Goal: Task Accomplishment & Management: Manage account settings

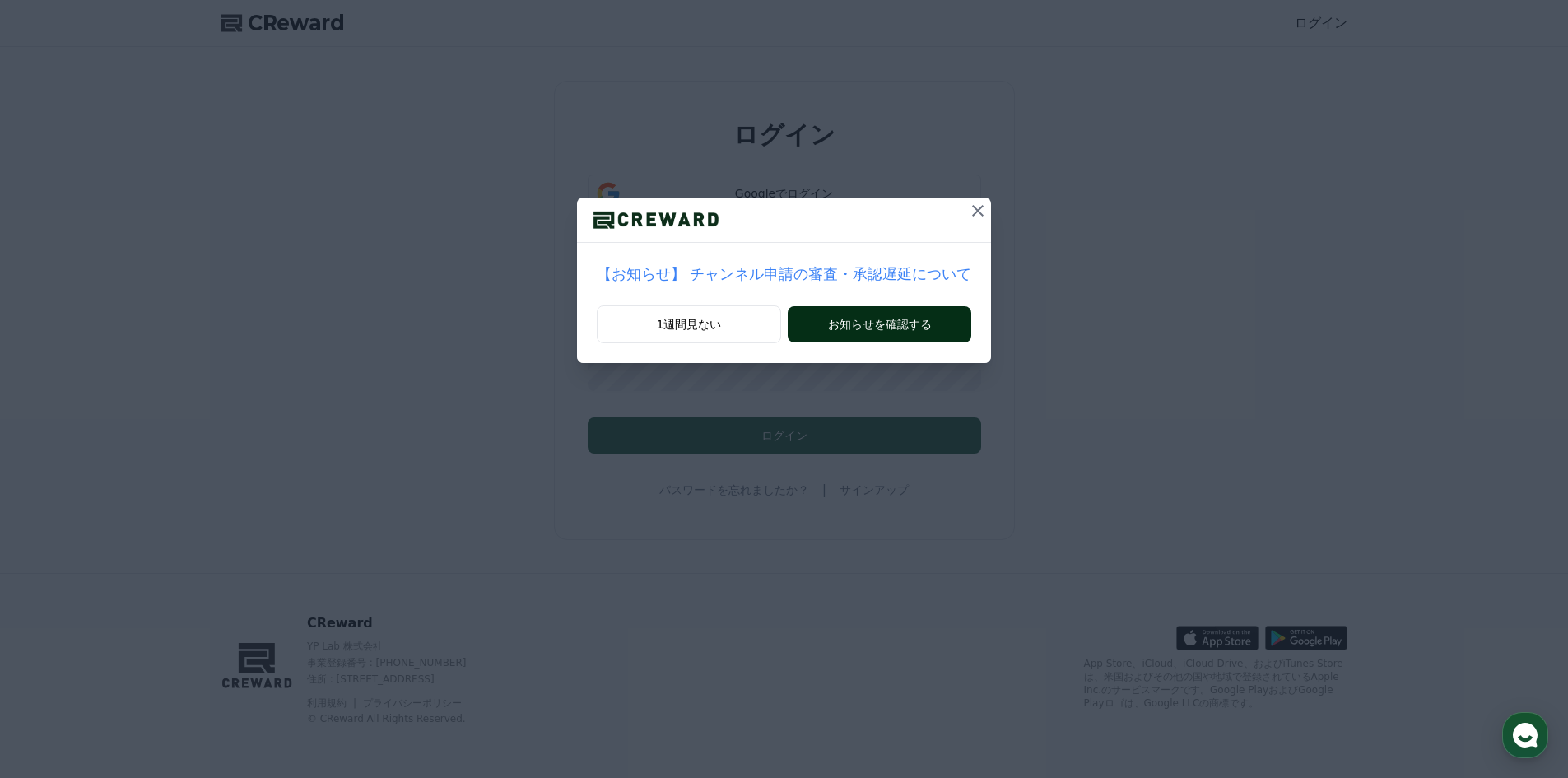
click at [834, 330] on button "お知らせを確認する" at bounding box center [879, 324] width 184 height 36
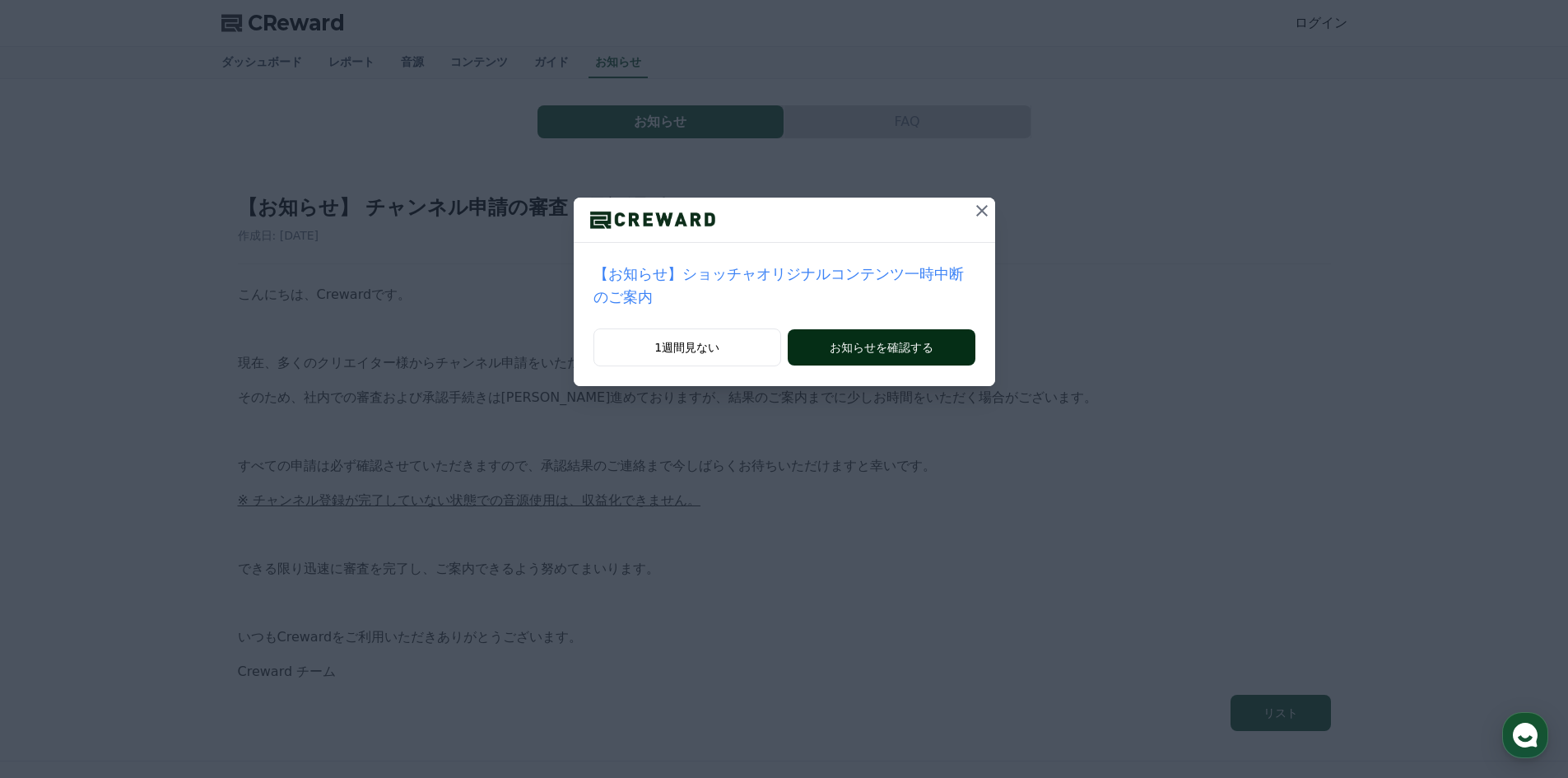
click at [849, 329] on button "お知らせを確認する" at bounding box center [881, 347] width 187 height 36
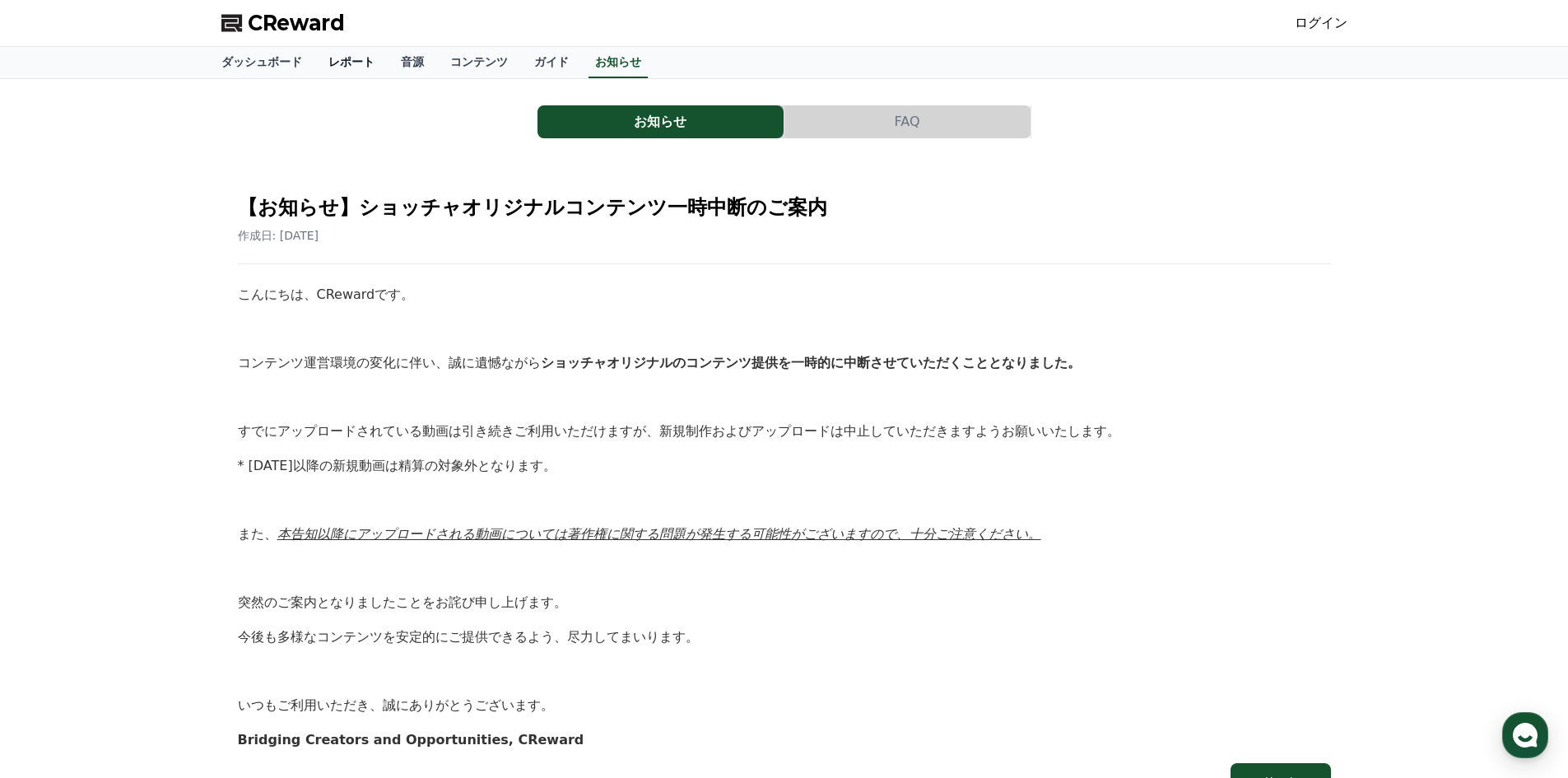
click at [324, 55] on link "レポート" at bounding box center [351, 62] width 73 height 31
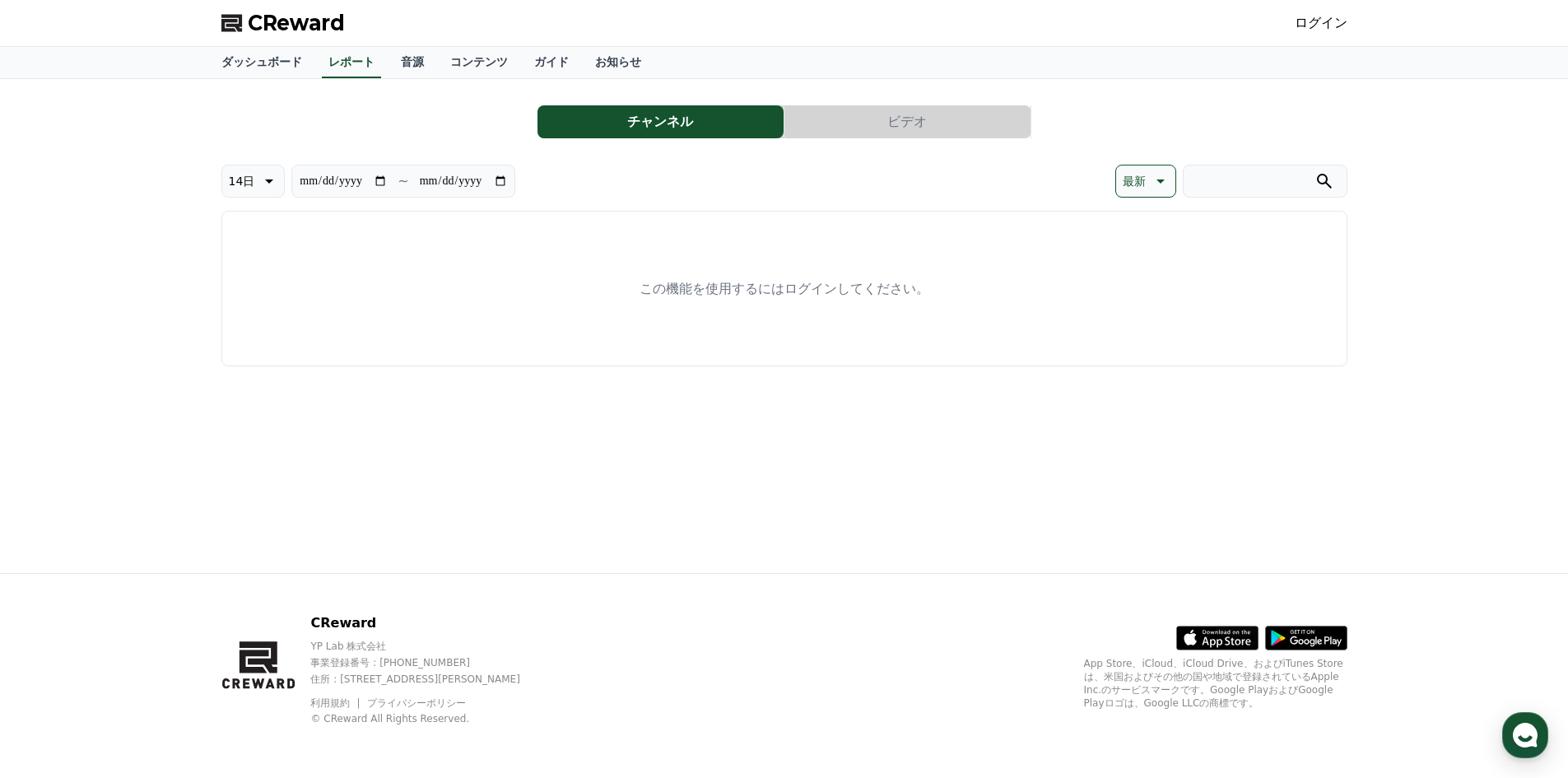
click at [832, 135] on button "ビデオ" at bounding box center [907, 121] width 246 height 33
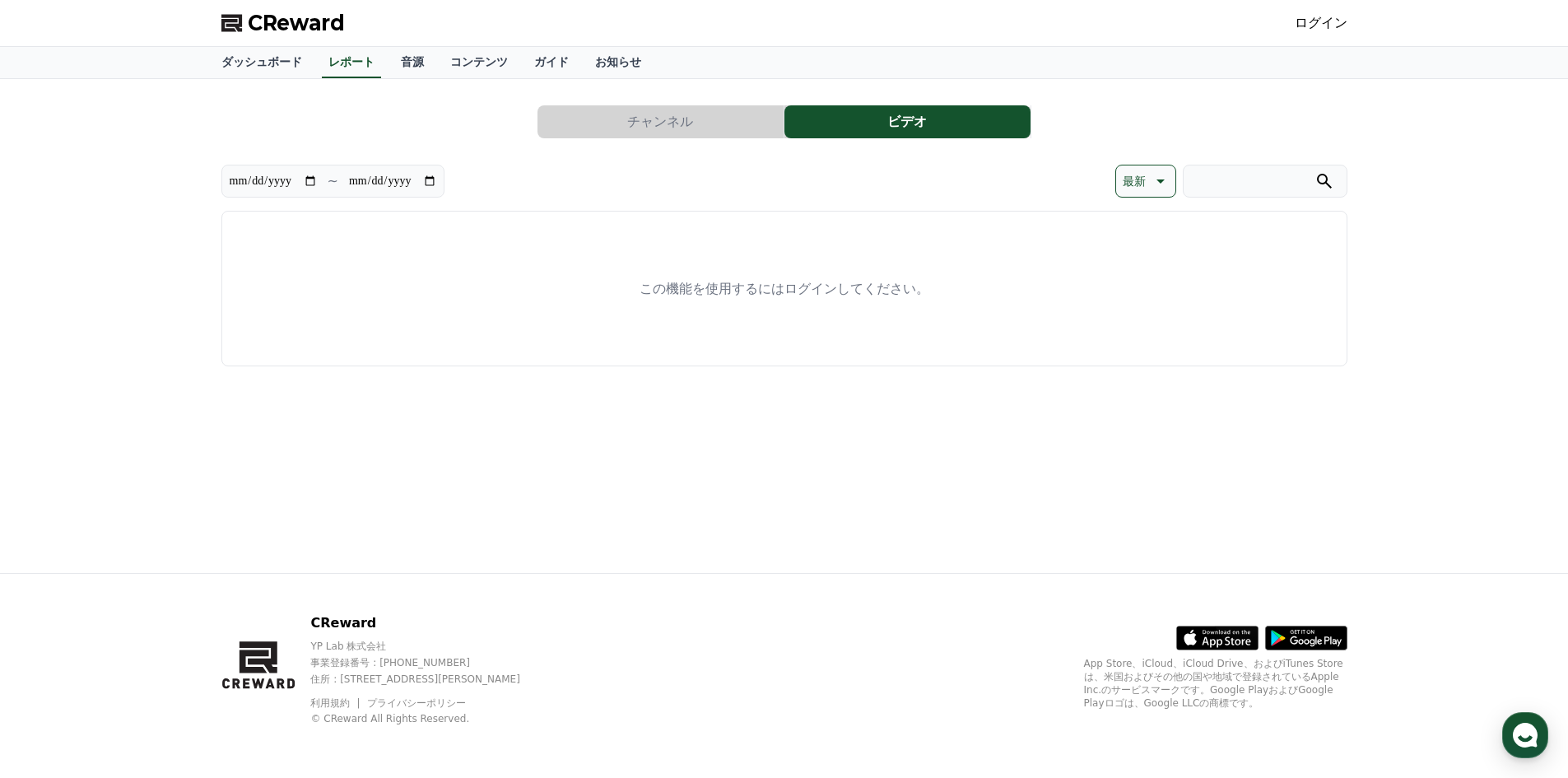
click at [841, 128] on button "ビデオ" at bounding box center [907, 121] width 246 height 33
drag, startPoint x: 714, startPoint y: 132, endPoint x: 418, endPoint y: 108, distance: 297.0
click at [712, 132] on button "チャンネル" at bounding box center [660, 121] width 246 height 33
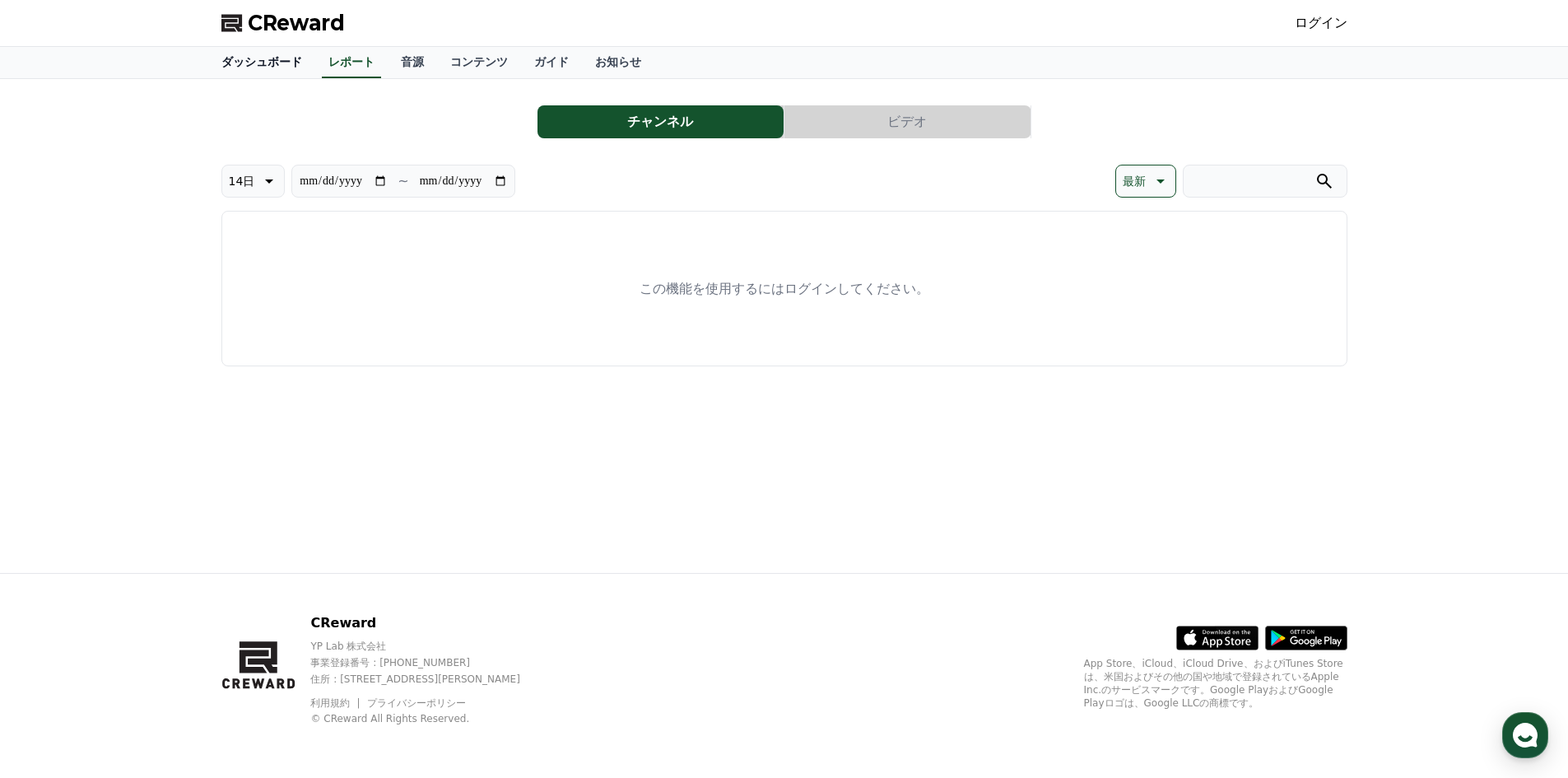
click at [252, 66] on link "ダッシュボード" at bounding box center [261, 62] width 107 height 31
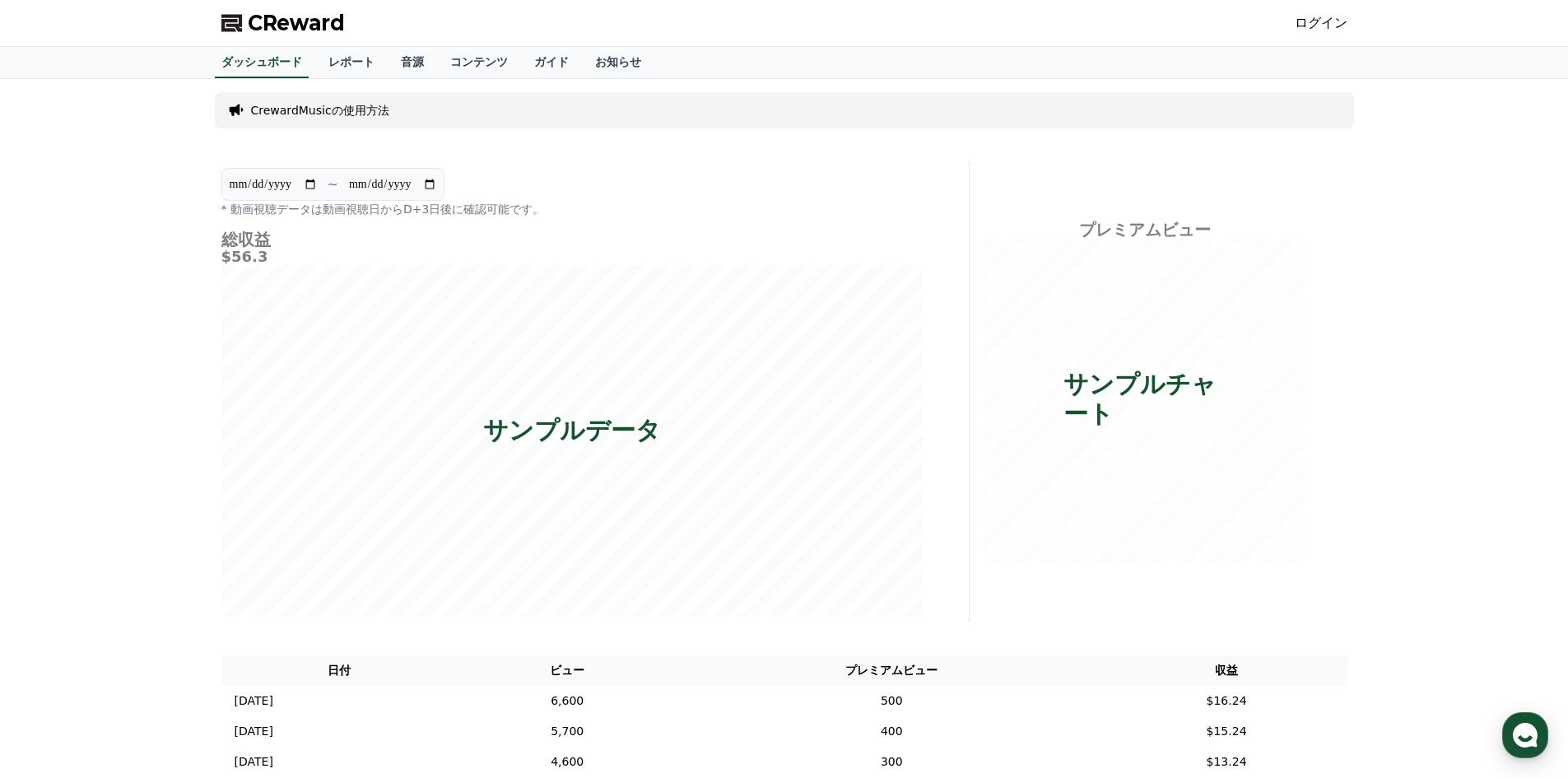
click at [1314, 26] on link "ログイン" at bounding box center [1320, 23] width 53 height 20
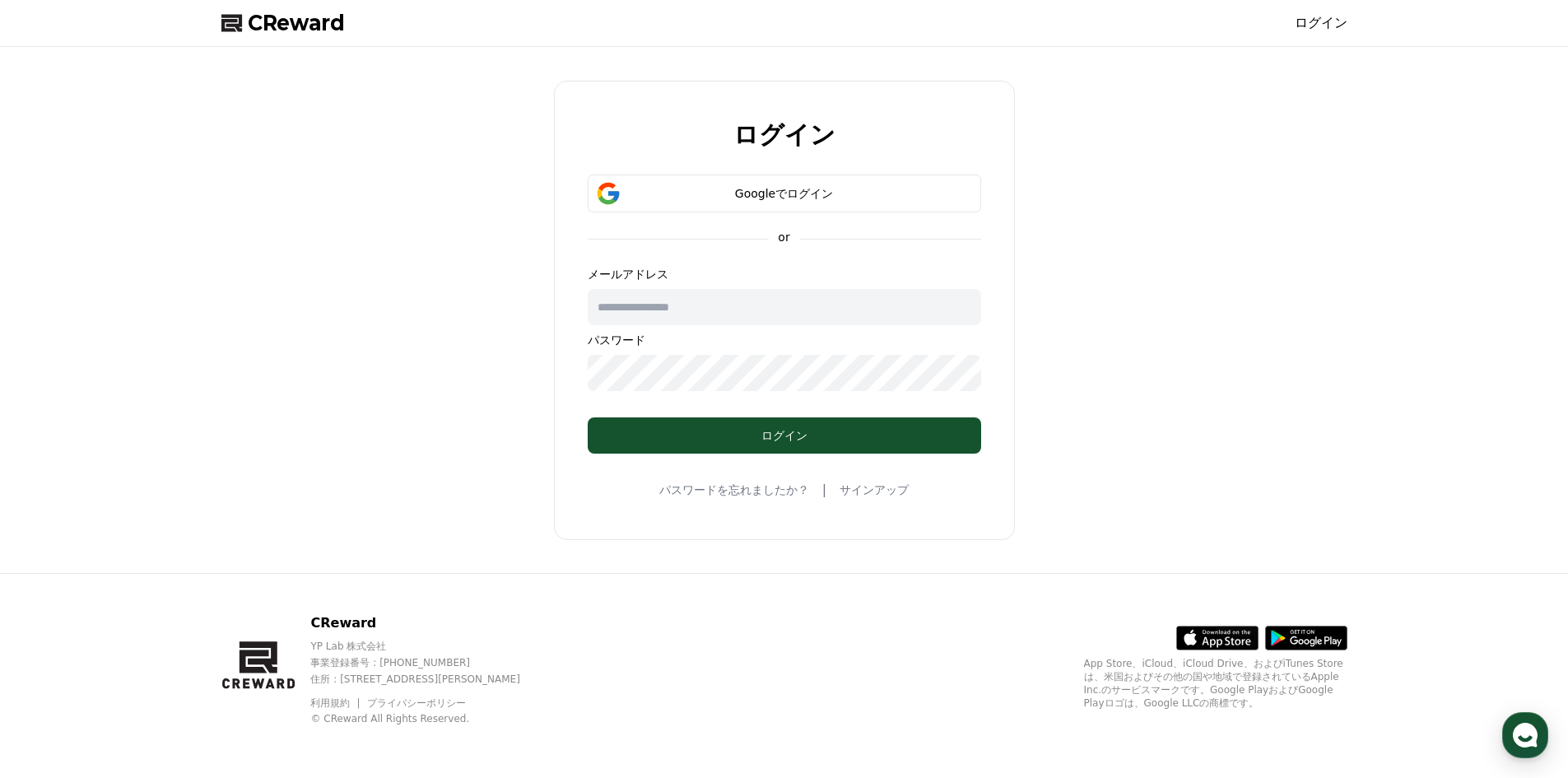
click at [806, 393] on form "Googleでログイン or メールアドレス パスワード ログイン" at bounding box center [784, 313] width 446 height 279
click at [792, 320] on input "text" at bounding box center [784, 307] width 394 height 36
click at [995, 312] on form "Googleでログイン or メールアドレス パスワード ログイン" at bounding box center [784, 313] width 446 height 279
click at [789, 204] on button "Googleでログイン" at bounding box center [784, 193] width 394 height 38
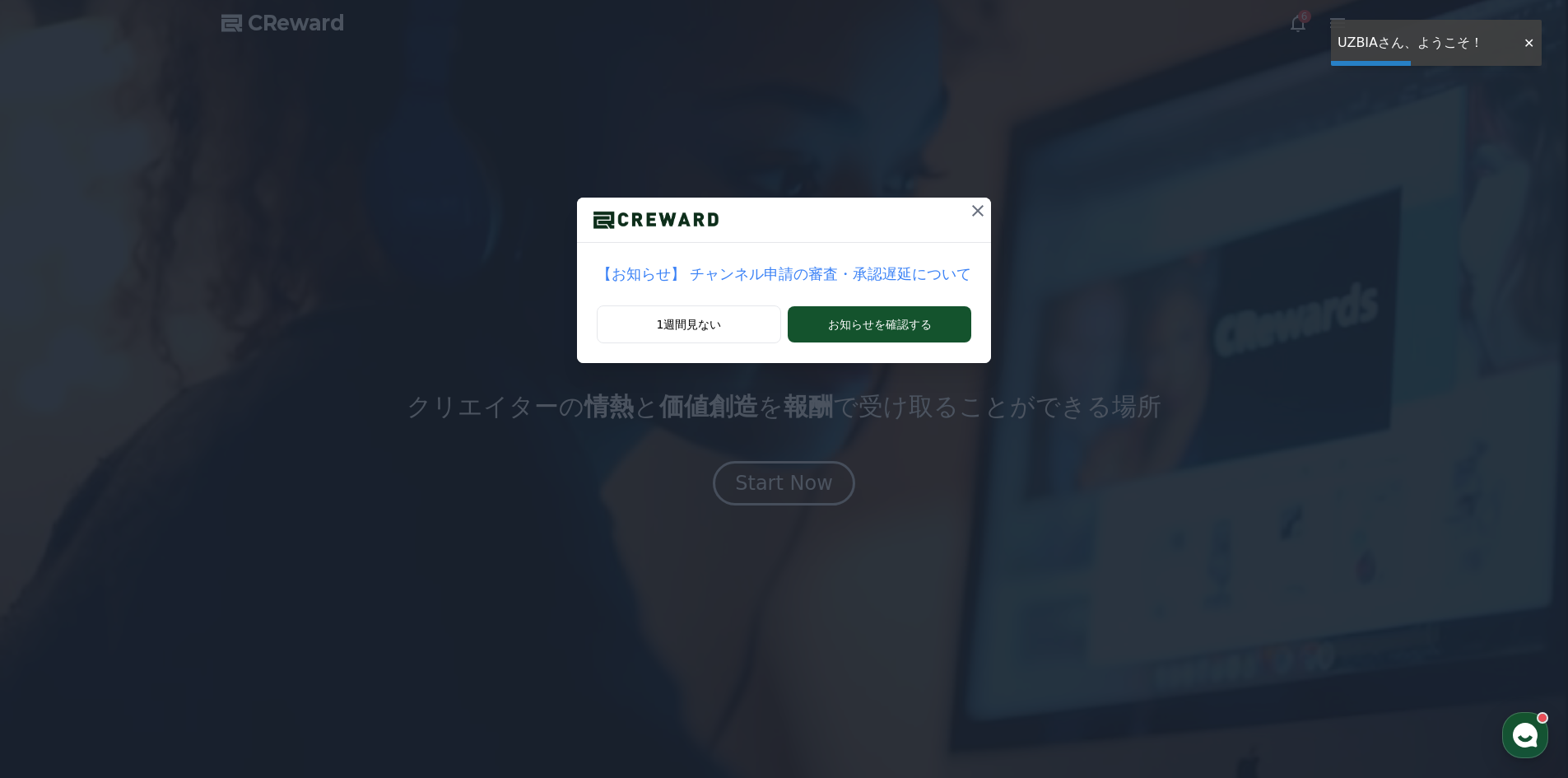
click at [929, 210] on div at bounding box center [784, 220] width 414 height 45
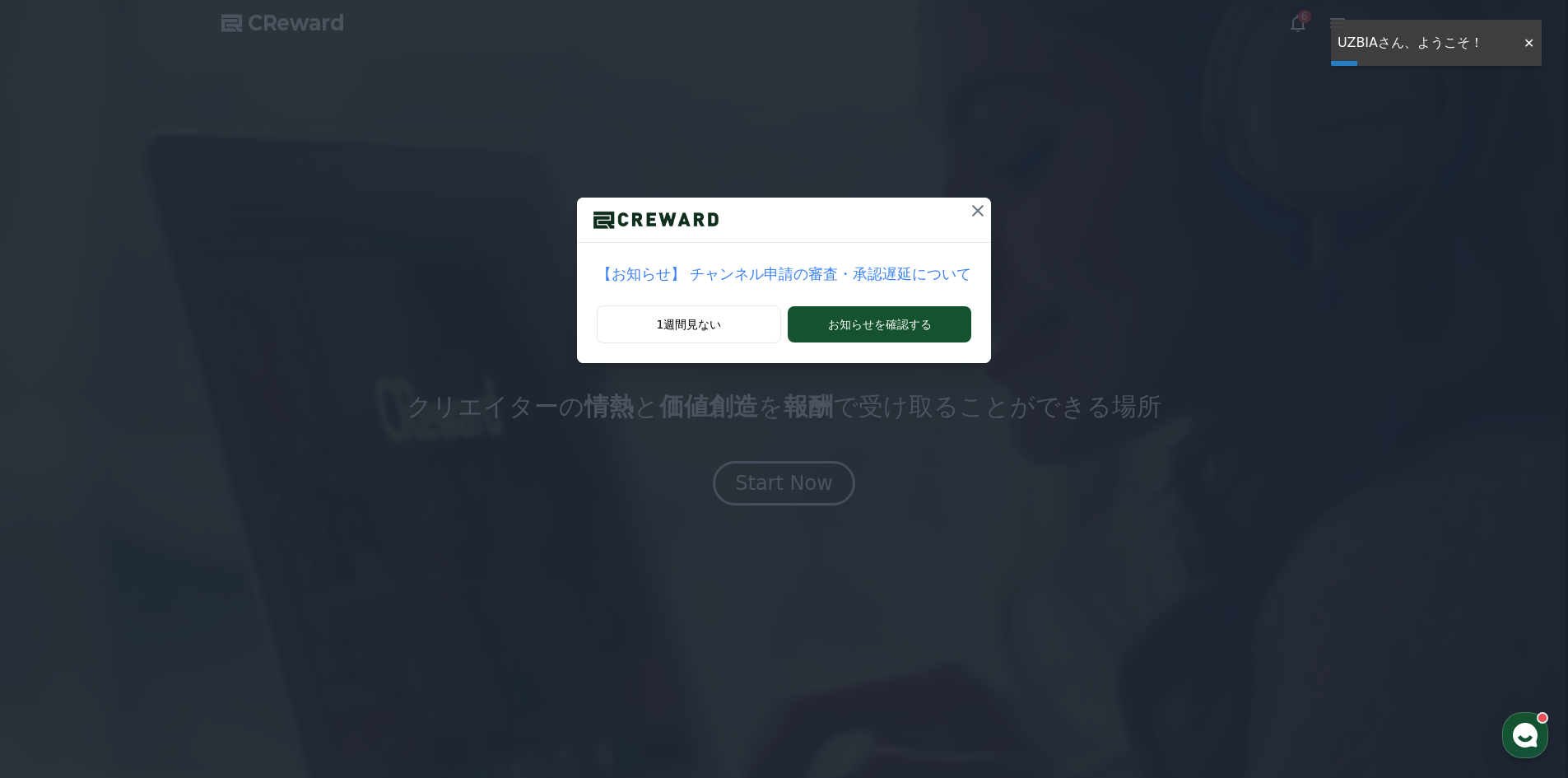
click at [968, 211] on icon at bounding box center [978, 211] width 20 height 20
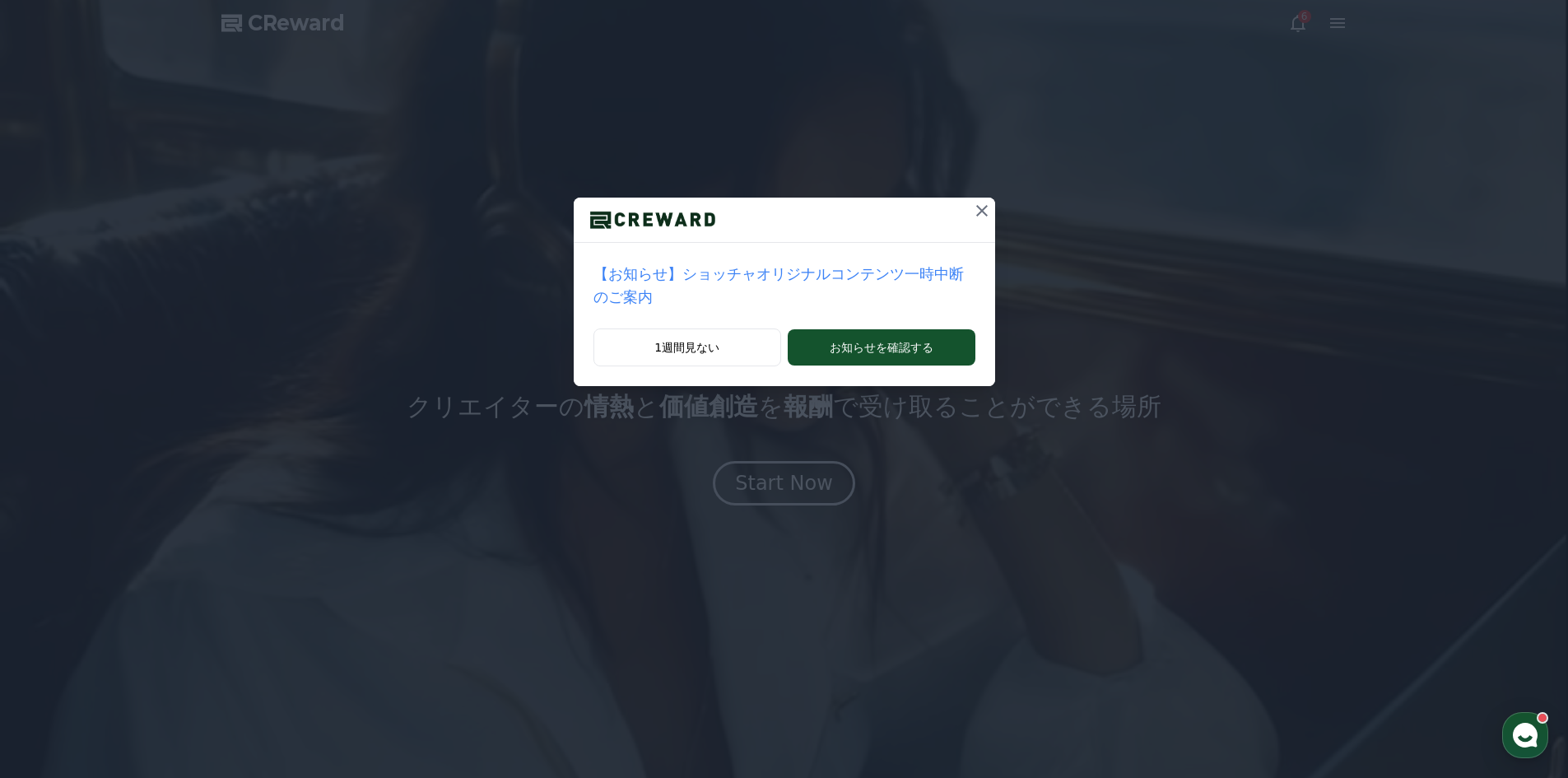
click at [971, 214] on icon at bounding box center [981, 211] width 20 height 20
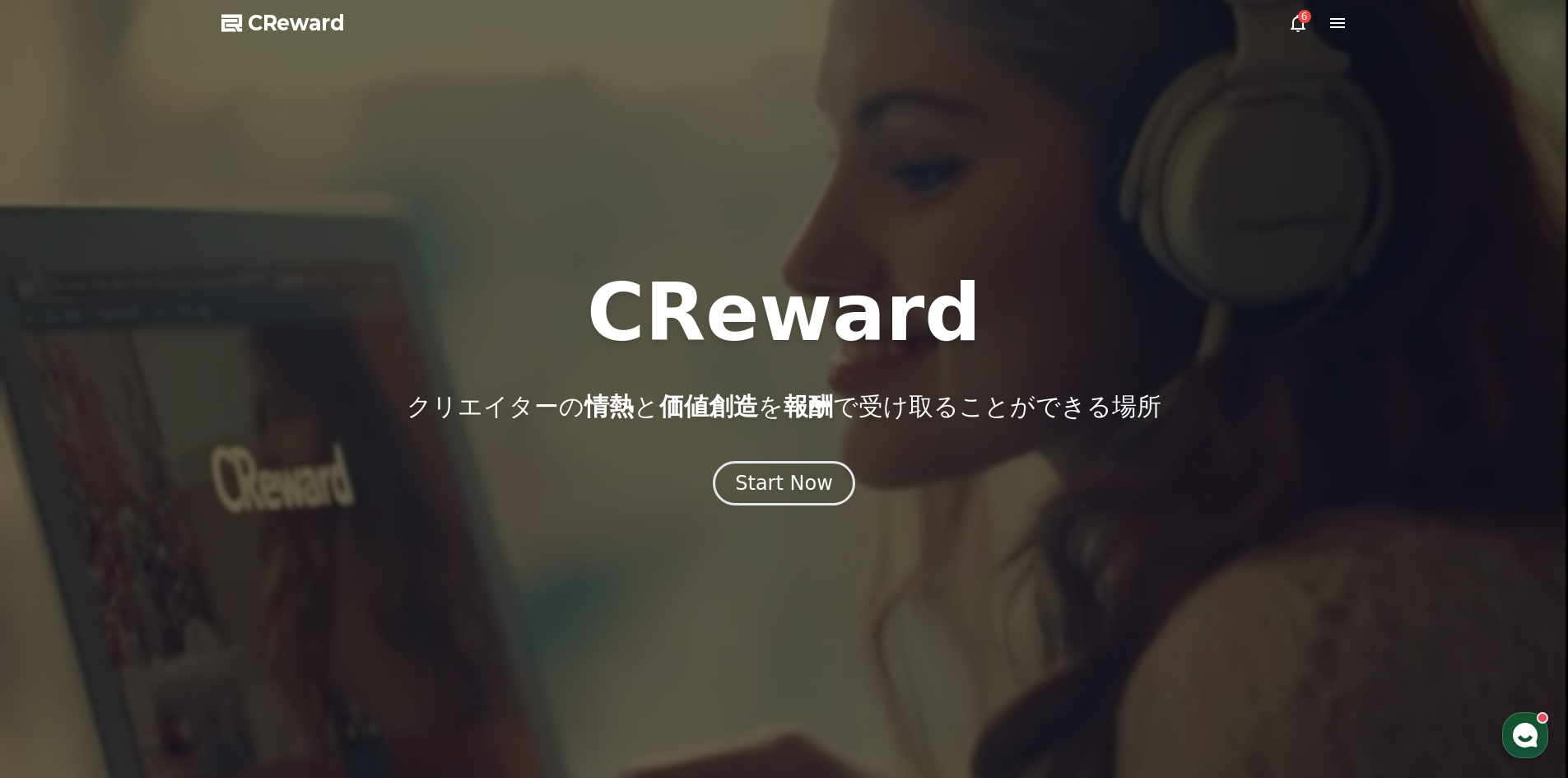
click at [1342, 22] on icon at bounding box center [1337, 22] width 15 height 10
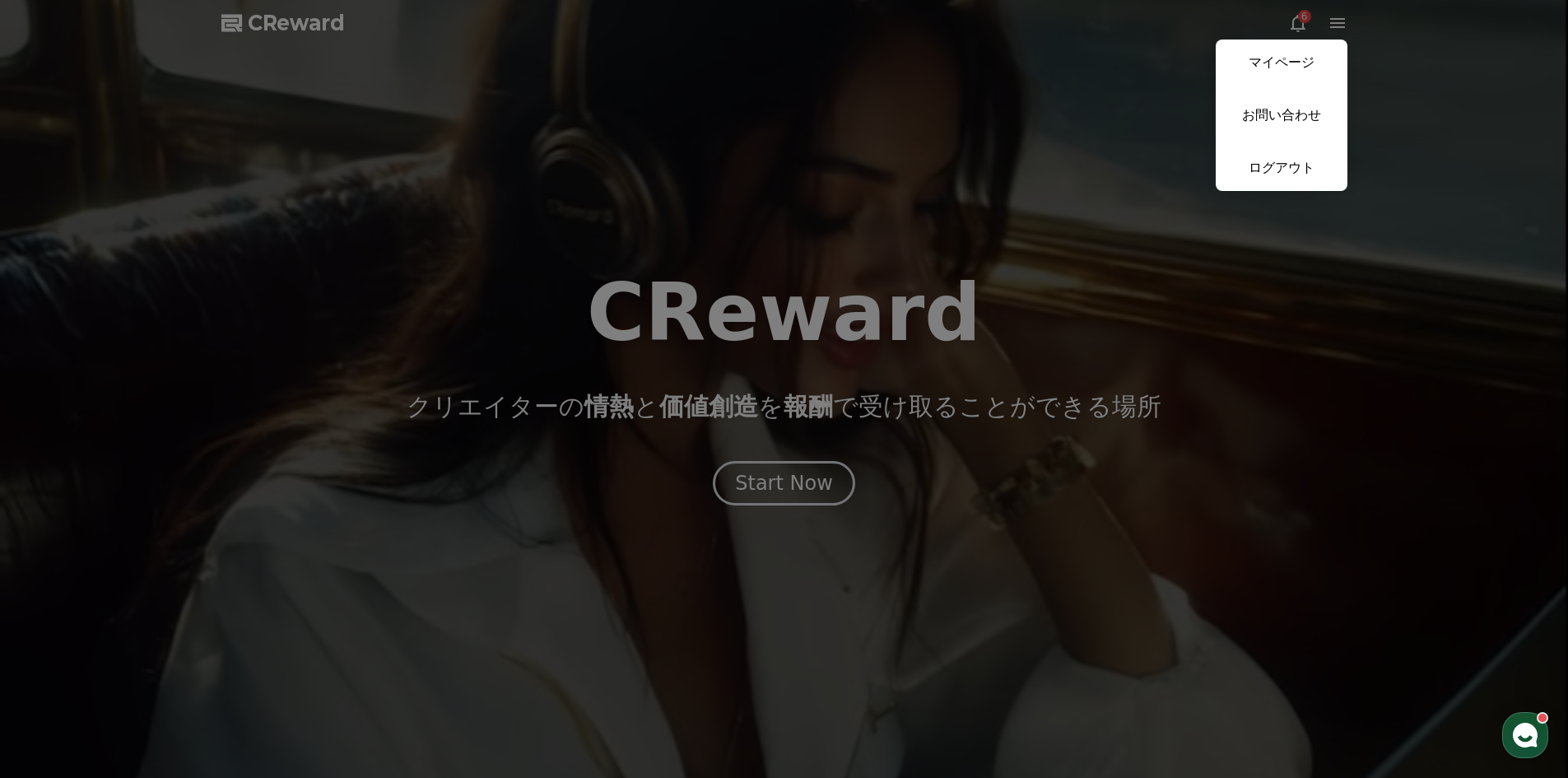
click at [1318, 68] on link "マイページ" at bounding box center [1281, 62] width 132 height 46
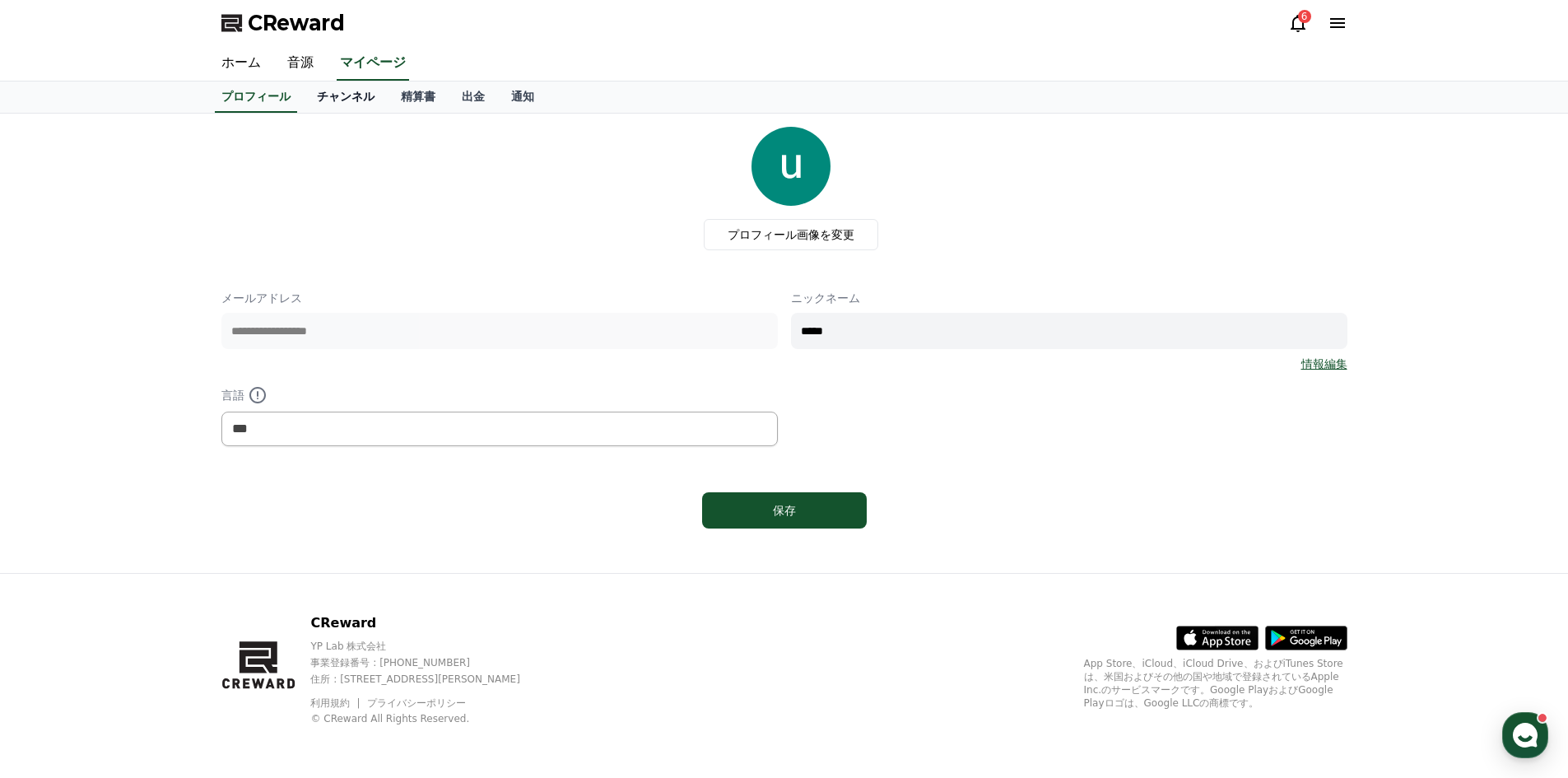
click at [332, 101] on link "チャンネル" at bounding box center [346, 97] width 84 height 31
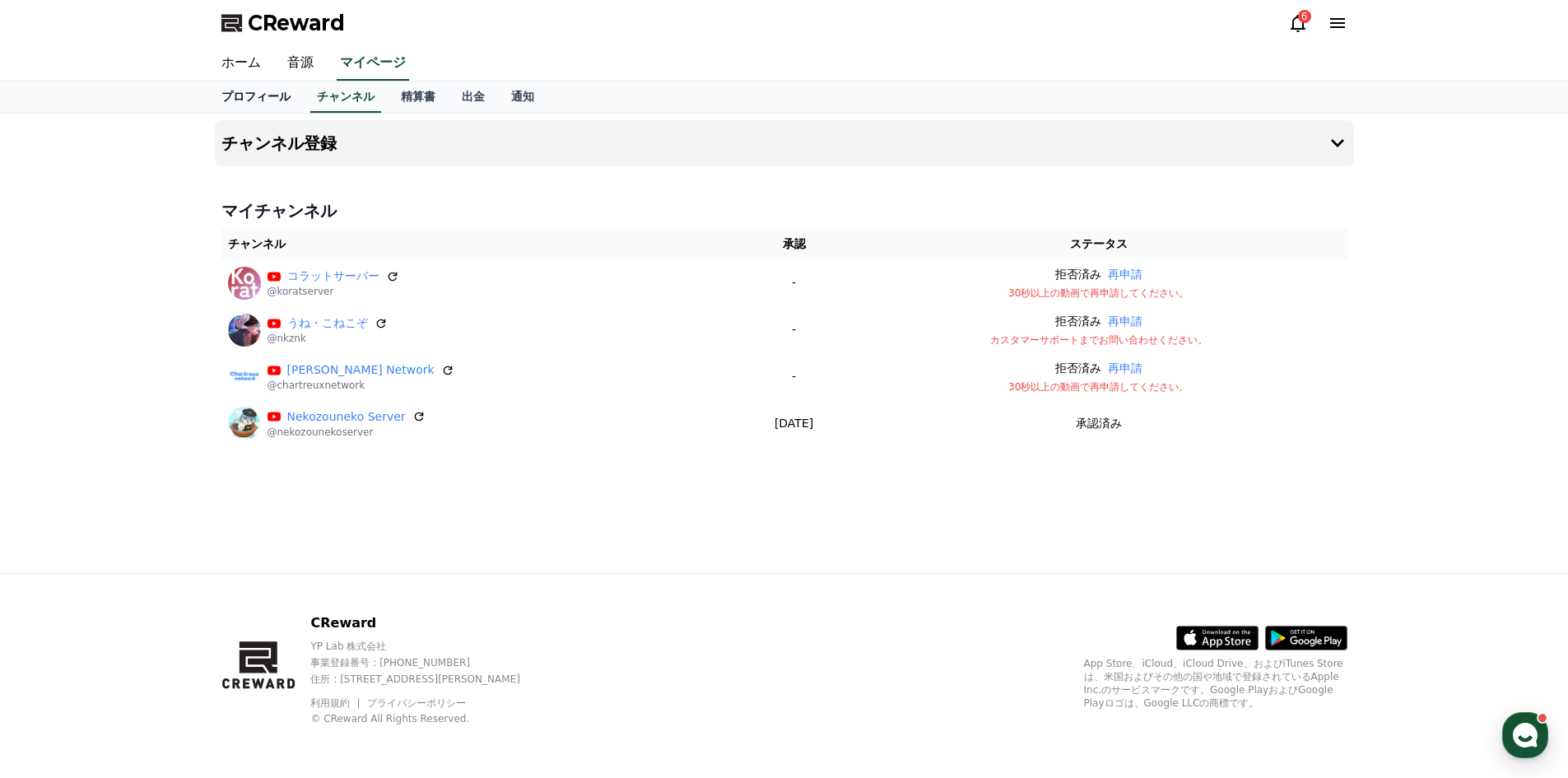
click at [258, 92] on link "プロフィール" at bounding box center [256, 97] width 95 height 31
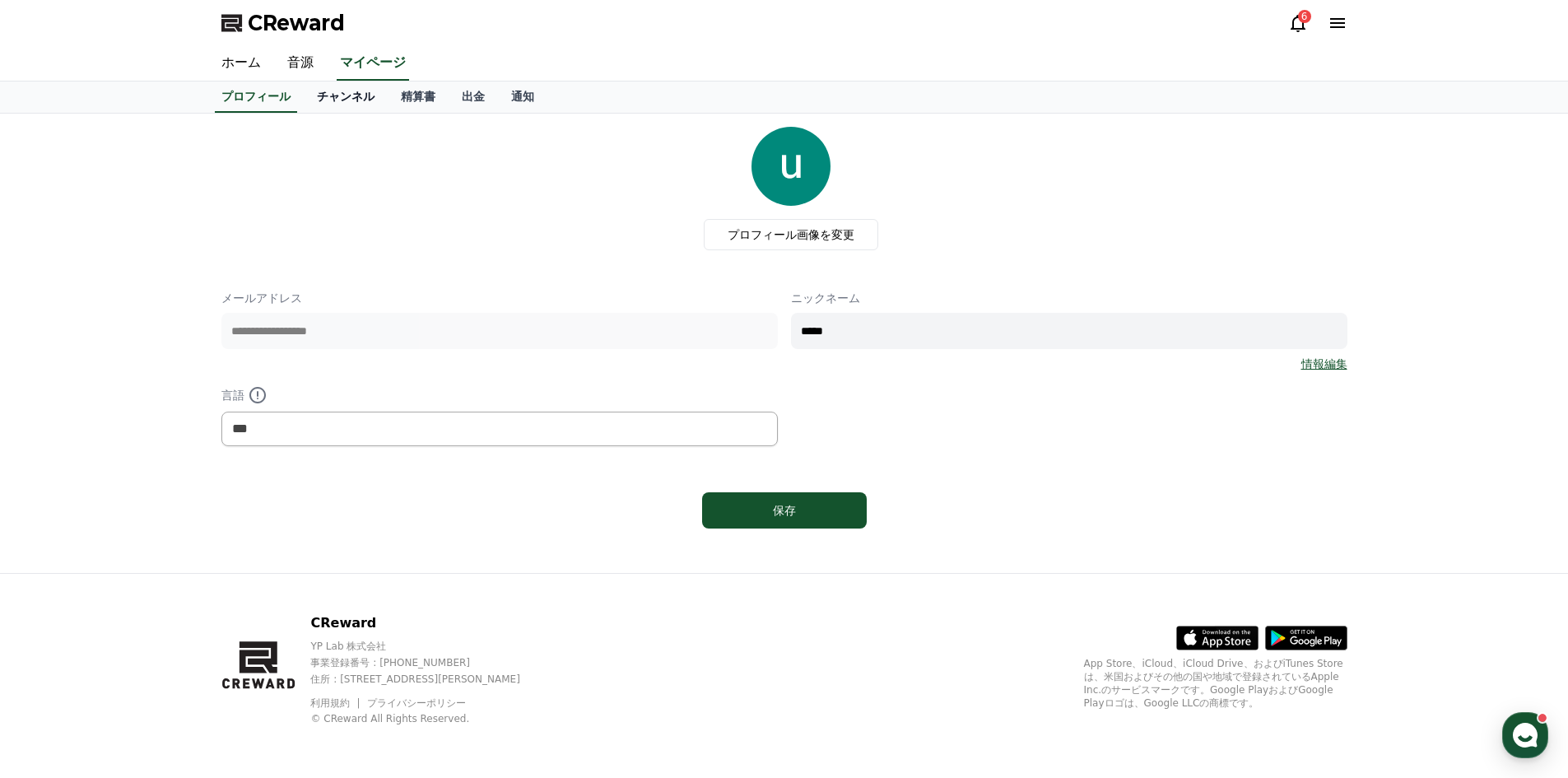
click at [320, 103] on link "チャンネル" at bounding box center [346, 97] width 84 height 31
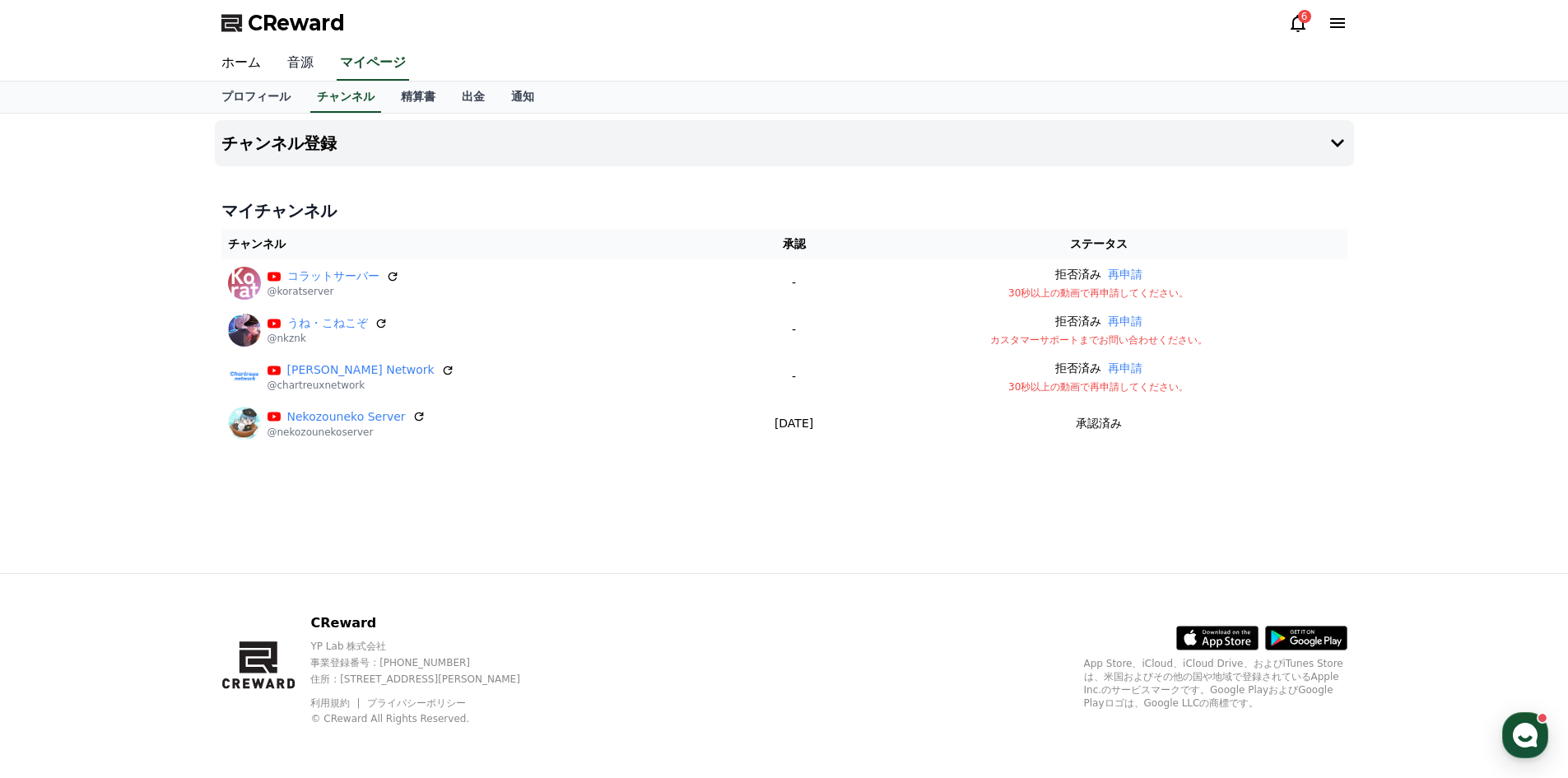
click at [284, 65] on link "音源" at bounding box center [300, 63] width 53 height 35
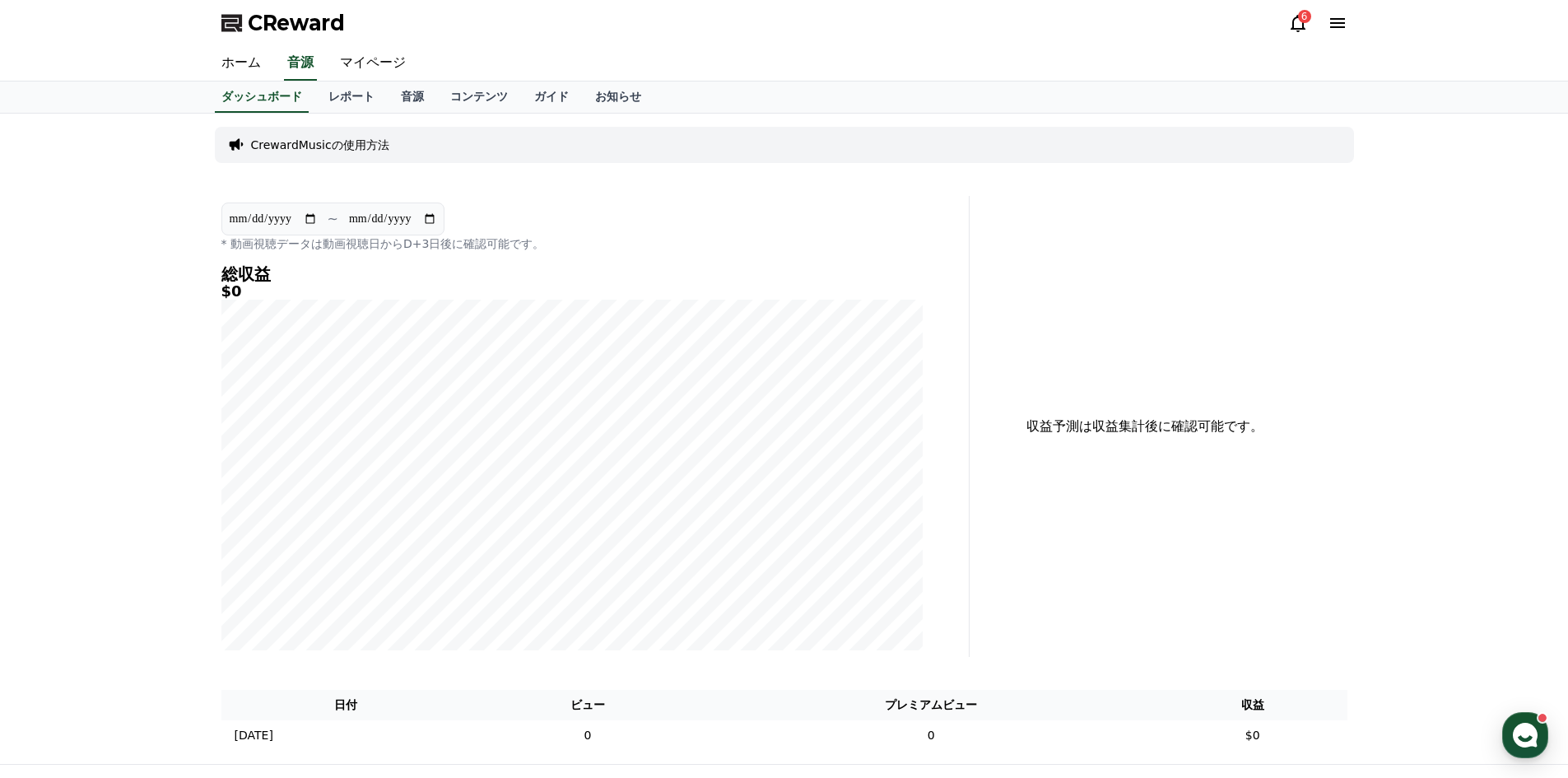
click at [380, 137] on div "CrewardMusicの使用方法" at bounding box center [784, 144] width 1139 height 36
click at [352, 97] on link "レポート" at bounding box center [351, 97] width 73 height 31
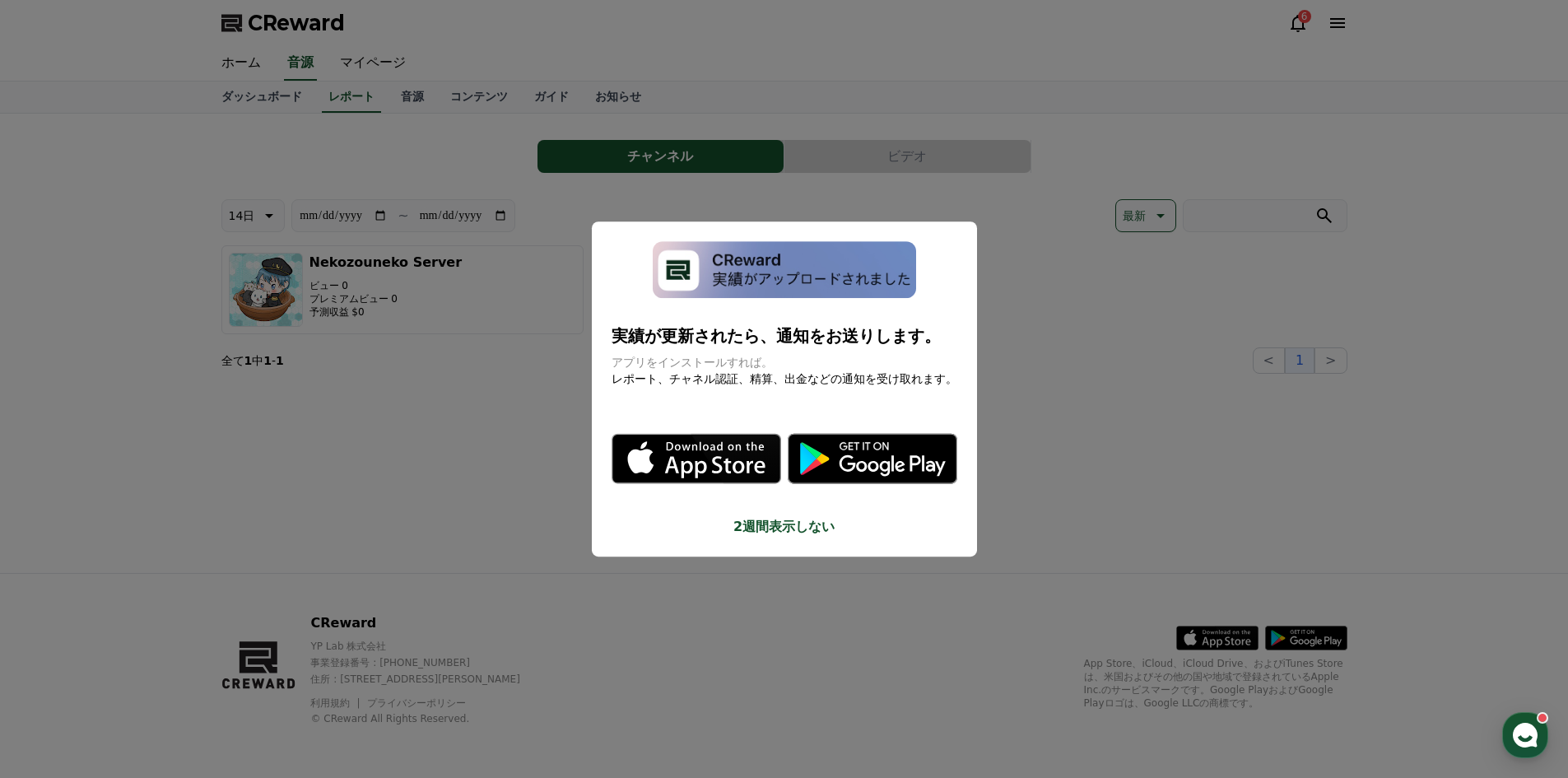
click at [1018, 240] on button "close modal" at bounding box center [784, 389] width 1568 height 778
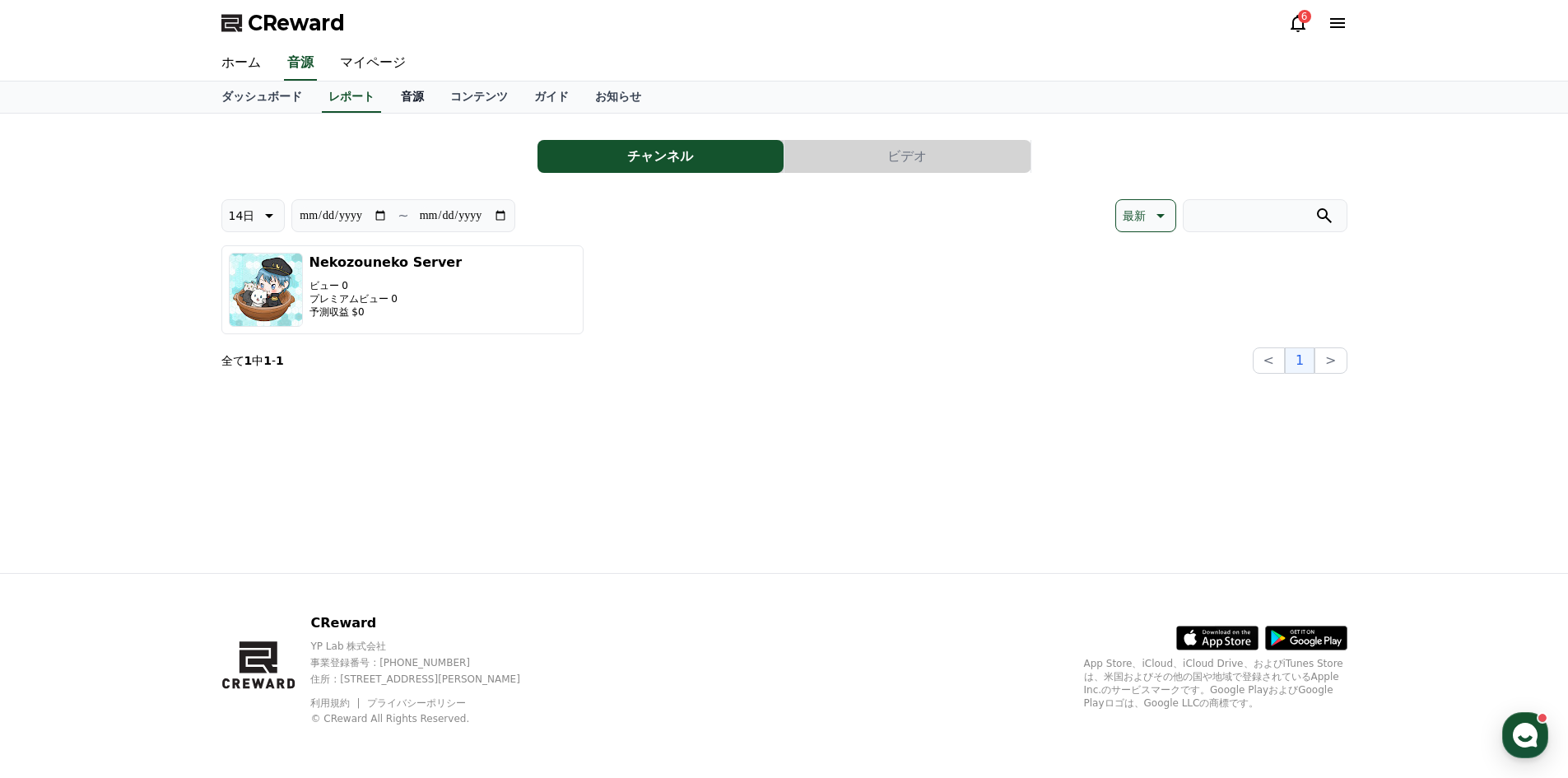
click at [388, 104] on link "音源" at bounding box center [412, 97] width 49 height 31
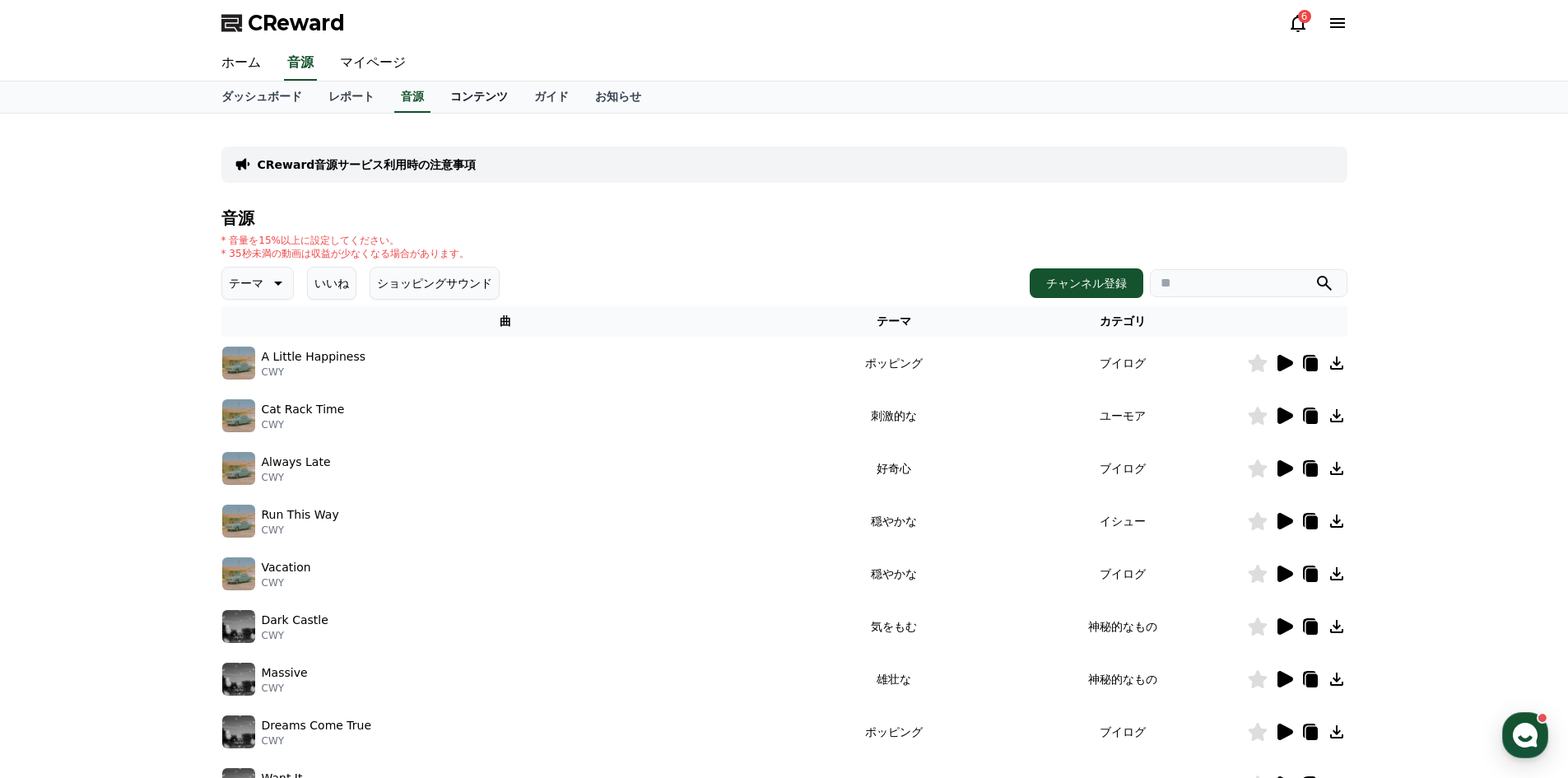
click at [437, 86] on link "コンテンツ" at bounding box center [479, 97] width 84 height 31
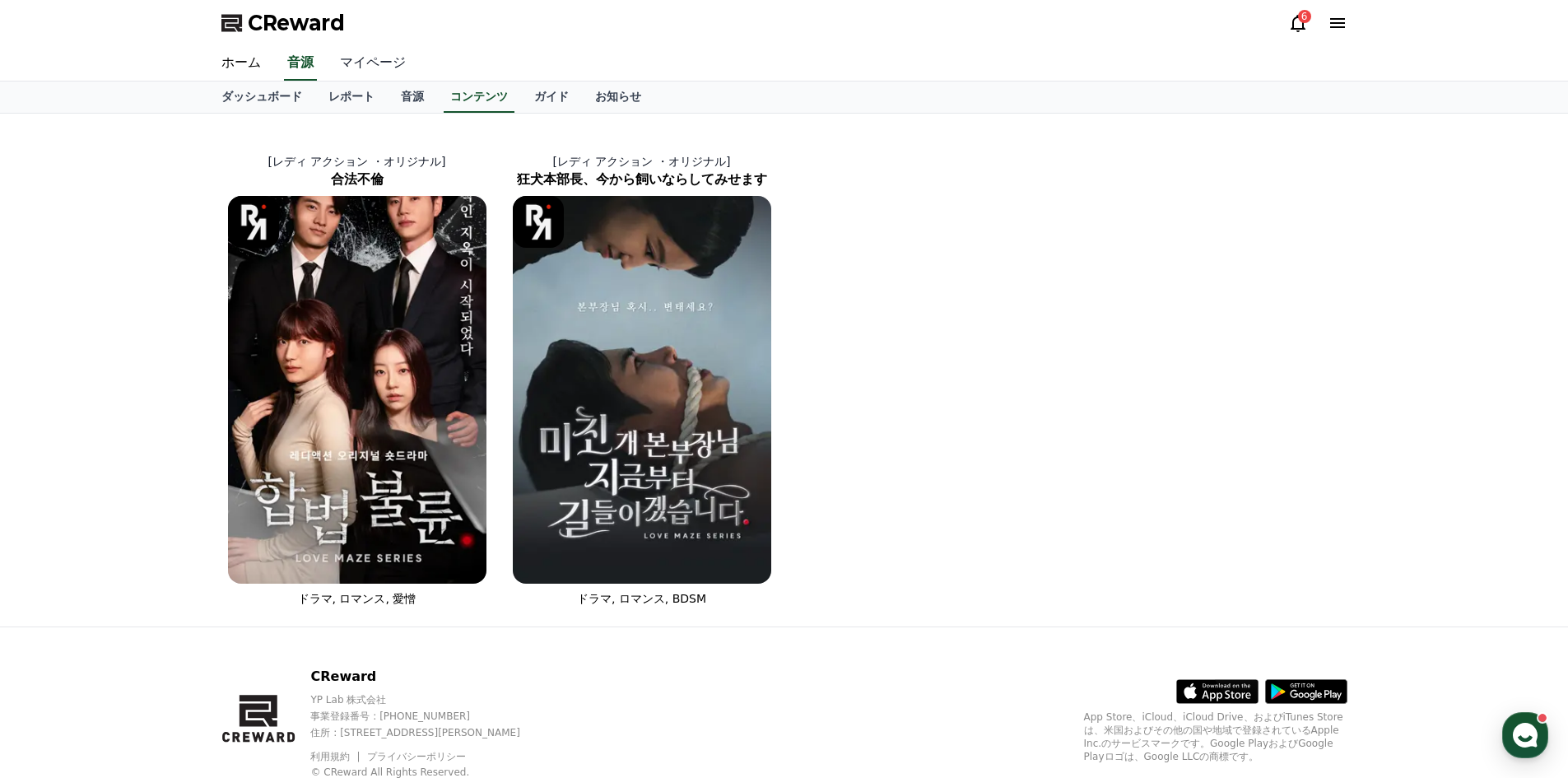
click at [335, 61] on link "マイページ" at bounding box center [372, 63] width 92 height 35
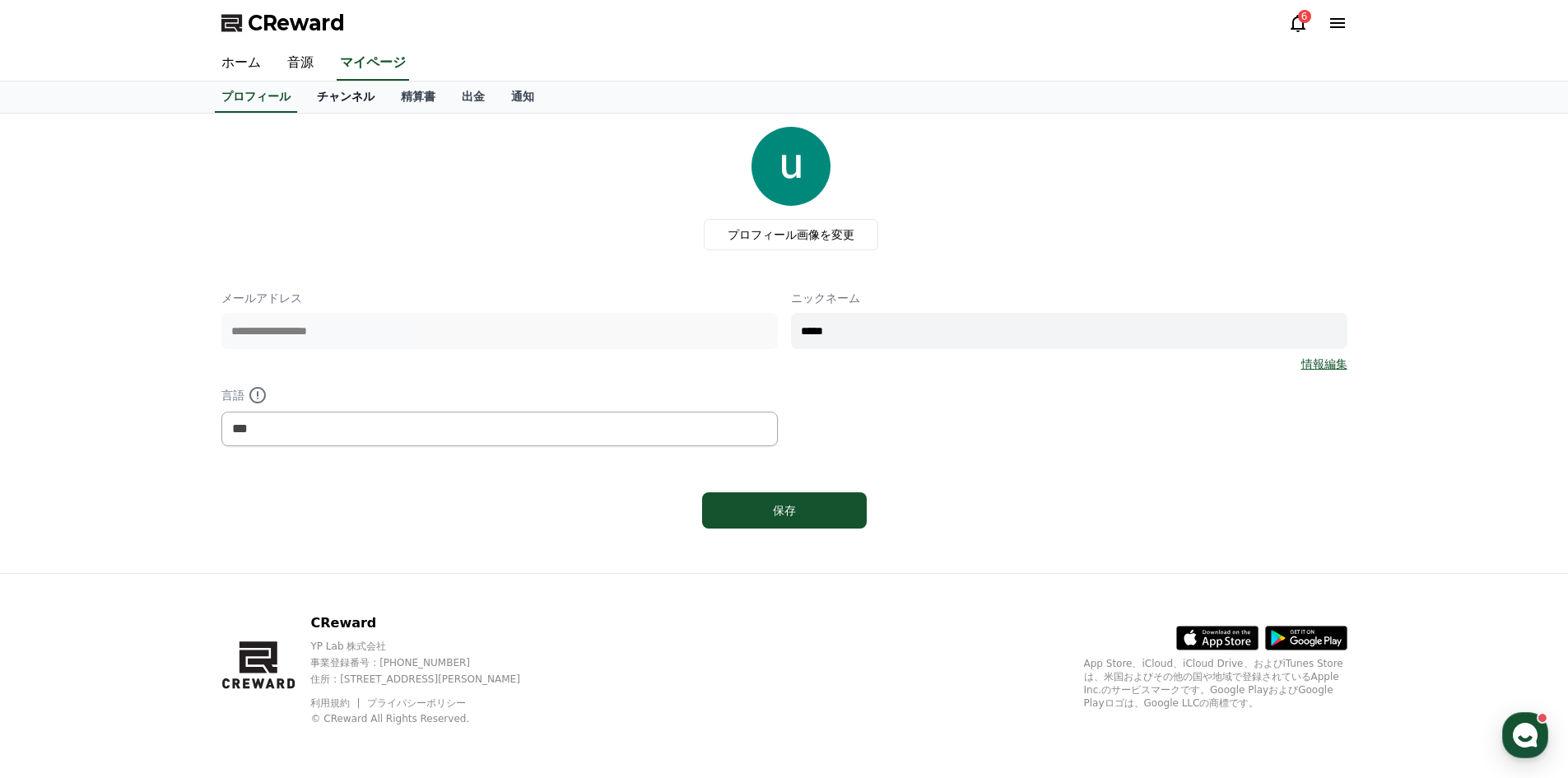
click at [327, 96] on link "チャンネル" at bounding box center [346, 97] width 84 height 31
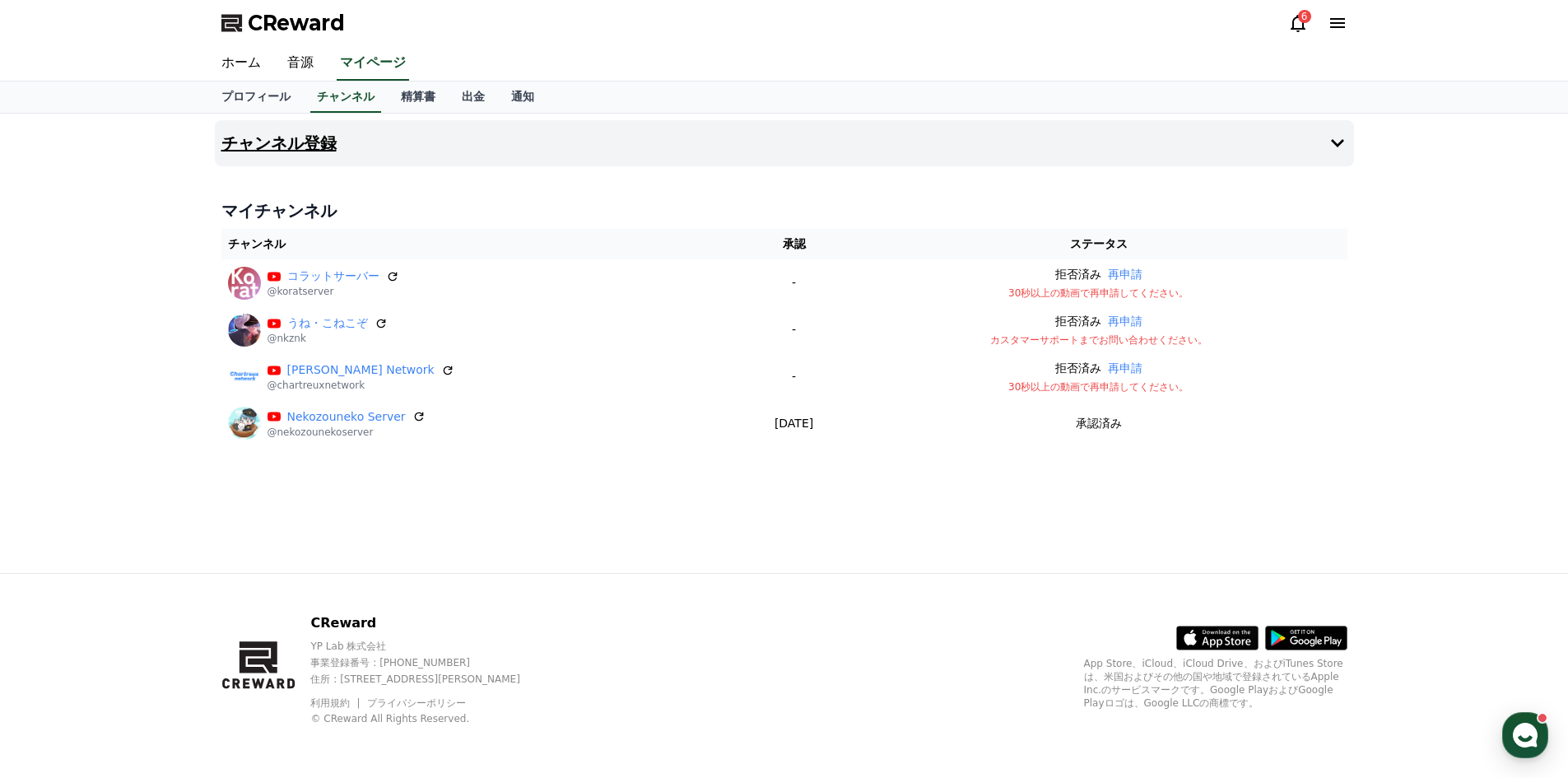
click at [348, 137] on button "チャンネル登録" at bounding box center [784, 143] width 1139 height 46
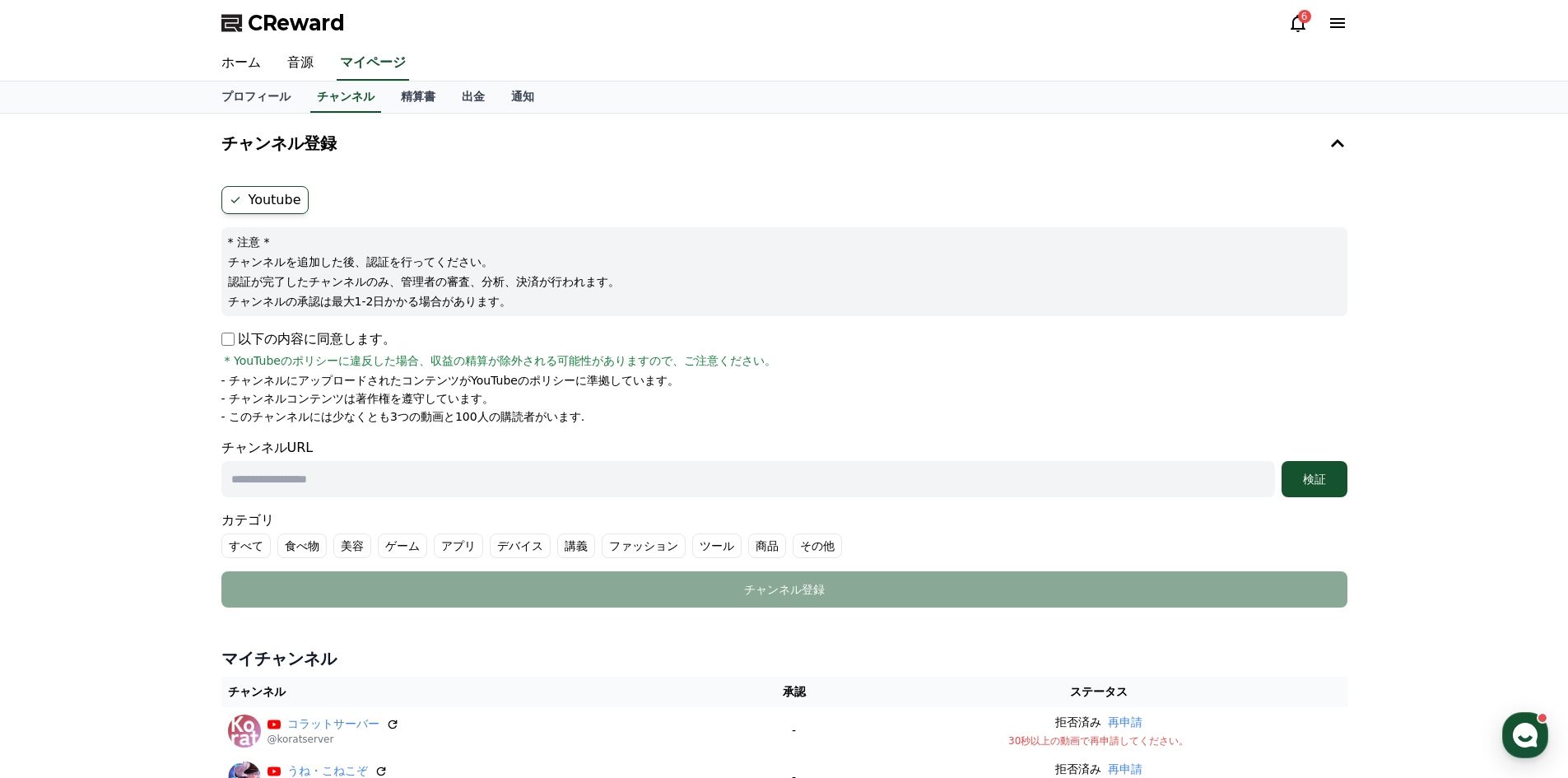
click at [367, 398] on p "- チャンネルコンテンツは著作権を遵守しています。" at bounding box center [358, 398] width 274 height 16
click at [325, 399] on p "- チャンネルコンテンツは著作権を遵守しています。" at bounding box center [358, 398] width 274 height 16
drag, startPoint x: 274, startPoint y: 403, endPoint x: 403, endPoint y: 400, distance: 129.0
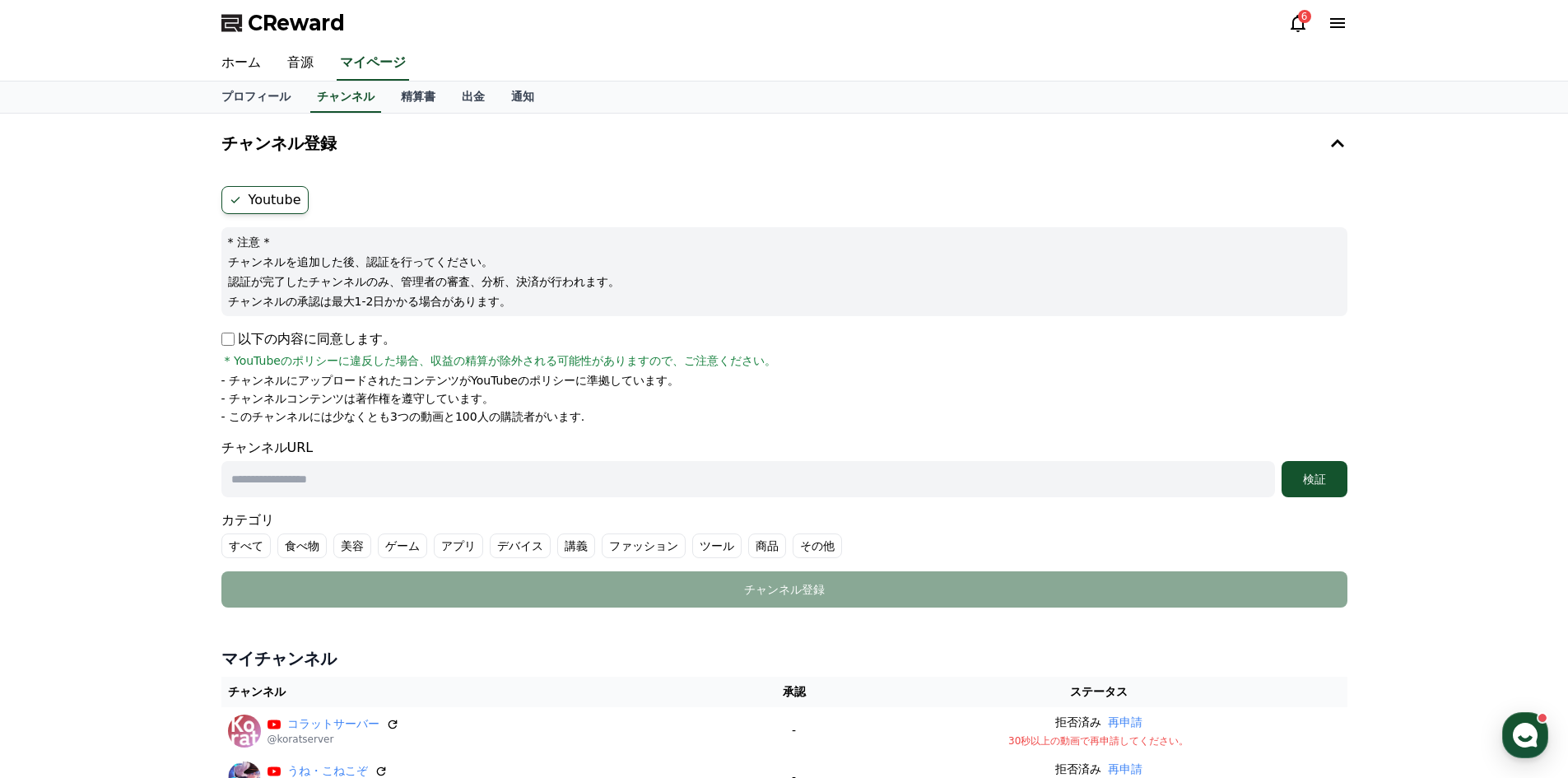
click at [403, 400] on p "- チャンネルコンテンツは著作権を遵守しています。" at bounding box center [358, 398] width 274 height 16
click at [404, 397] on p "- チャンネルコンテンツは著作権を遵守しています。" at bounding box center [358, 398] width 274 height 16
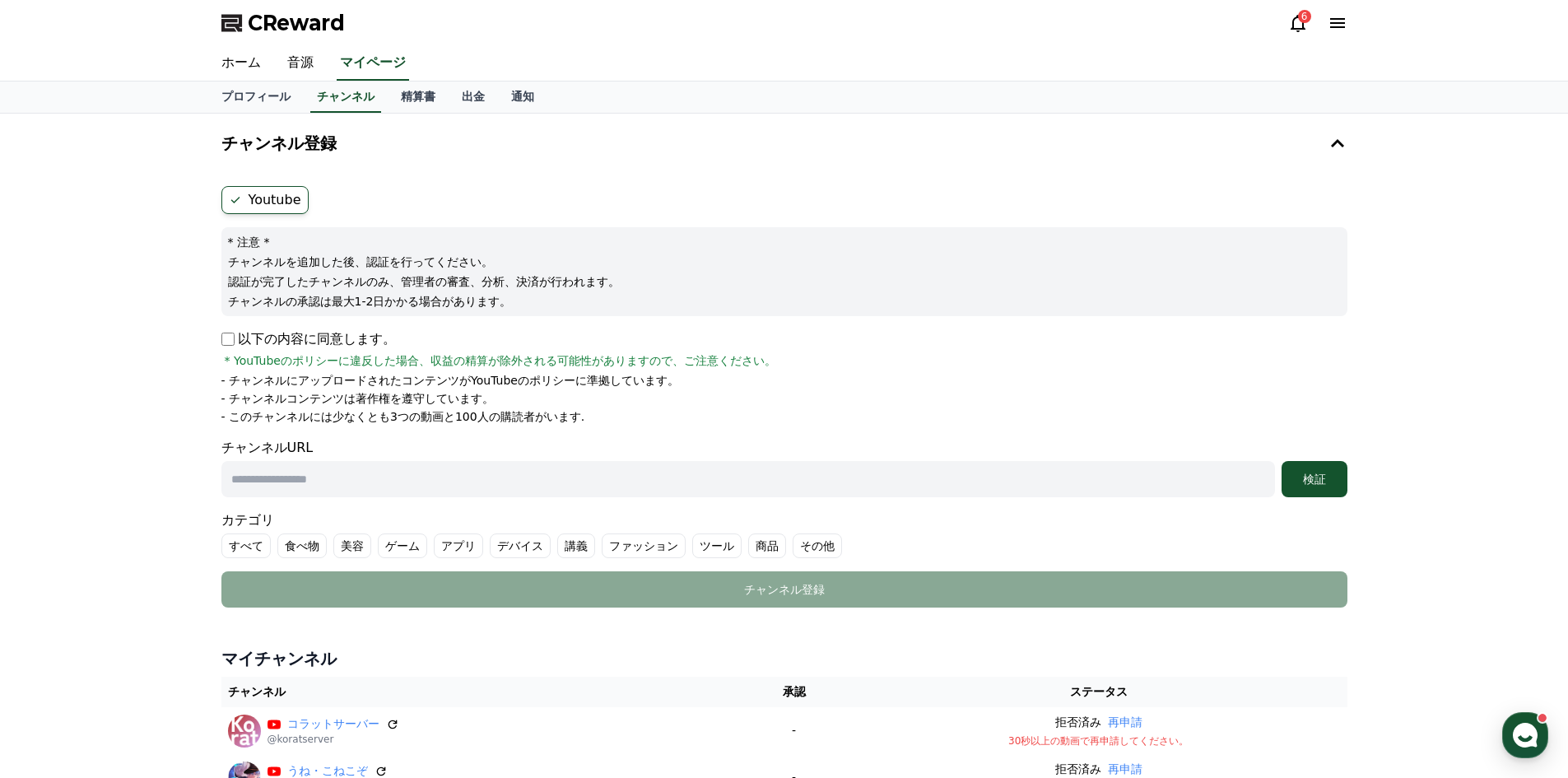
click at [404, 397] on p "- チャンネルコンテンツは著作権を遵守しています。" at bounding box center [358, 398] width 274 height 16
drag, startPoint x: 290, startPoint y: 378, endPoint x: 478, endPoint y: 373, distance: 188.1
click at [477, 373] on p "- チャンネルにアップロードされたコンテンツがYouTubeのポリシーに準拠しています。" at bounding box center [450, 380] width 457 height 16
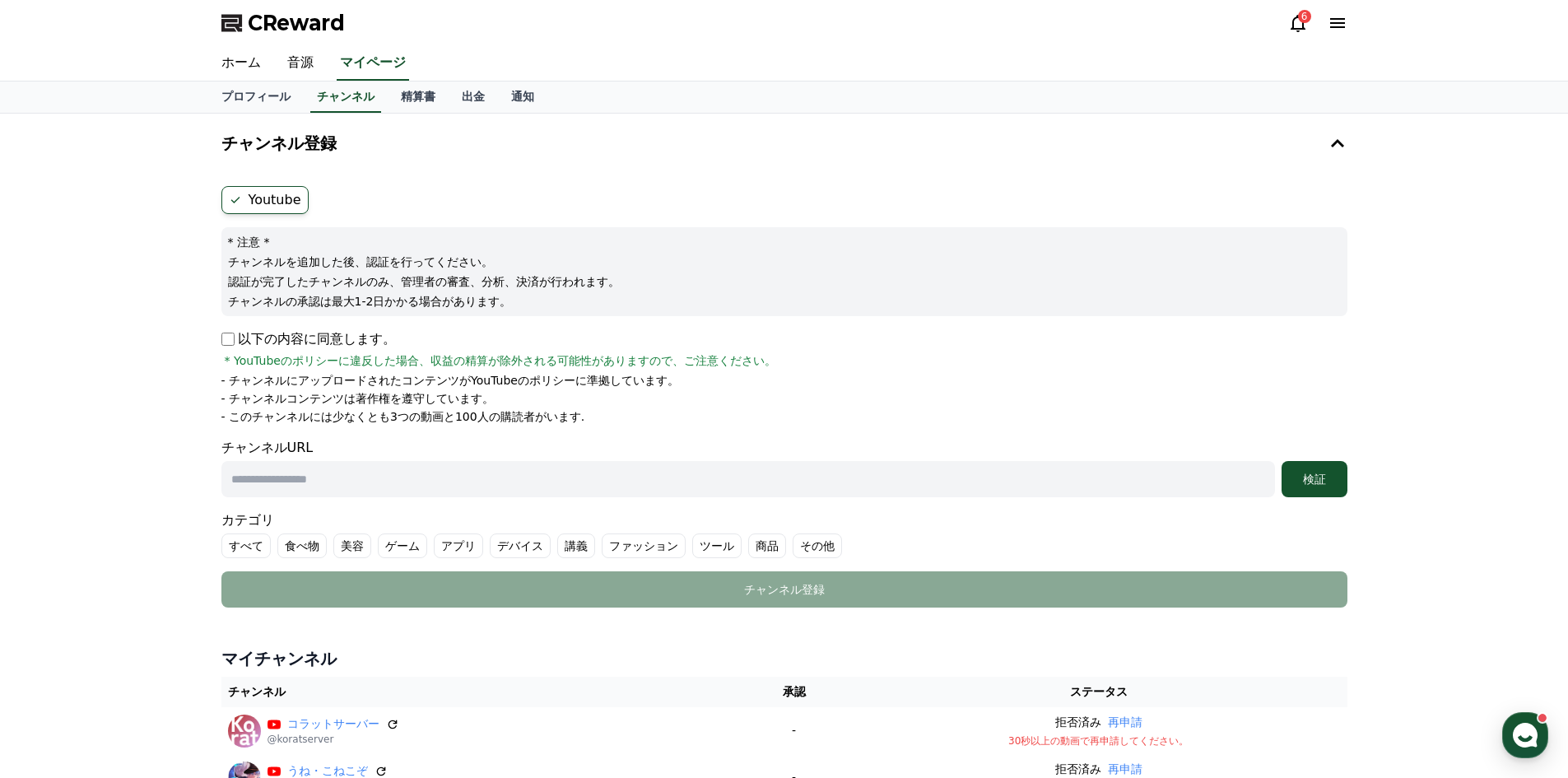
click at [478, 373] on p "- チャンネルにアップロードされたコンテンツがYouTubeのポリシーに準拠しています。" at bounding box center [450, 380] width 457 height 16
click at [445, 361] on span "* YouTubeのポリシーに違反した場合、収益の精算が除外される可能性がありますので、ご注意ください。" at bounding box center [500, 361] width 552 height 16
click at [446, 411] on p "- このチャンネルには少なくとも3つの動画と100人の購読者がいます." at bounding box center [403, 416] width 363 height 16
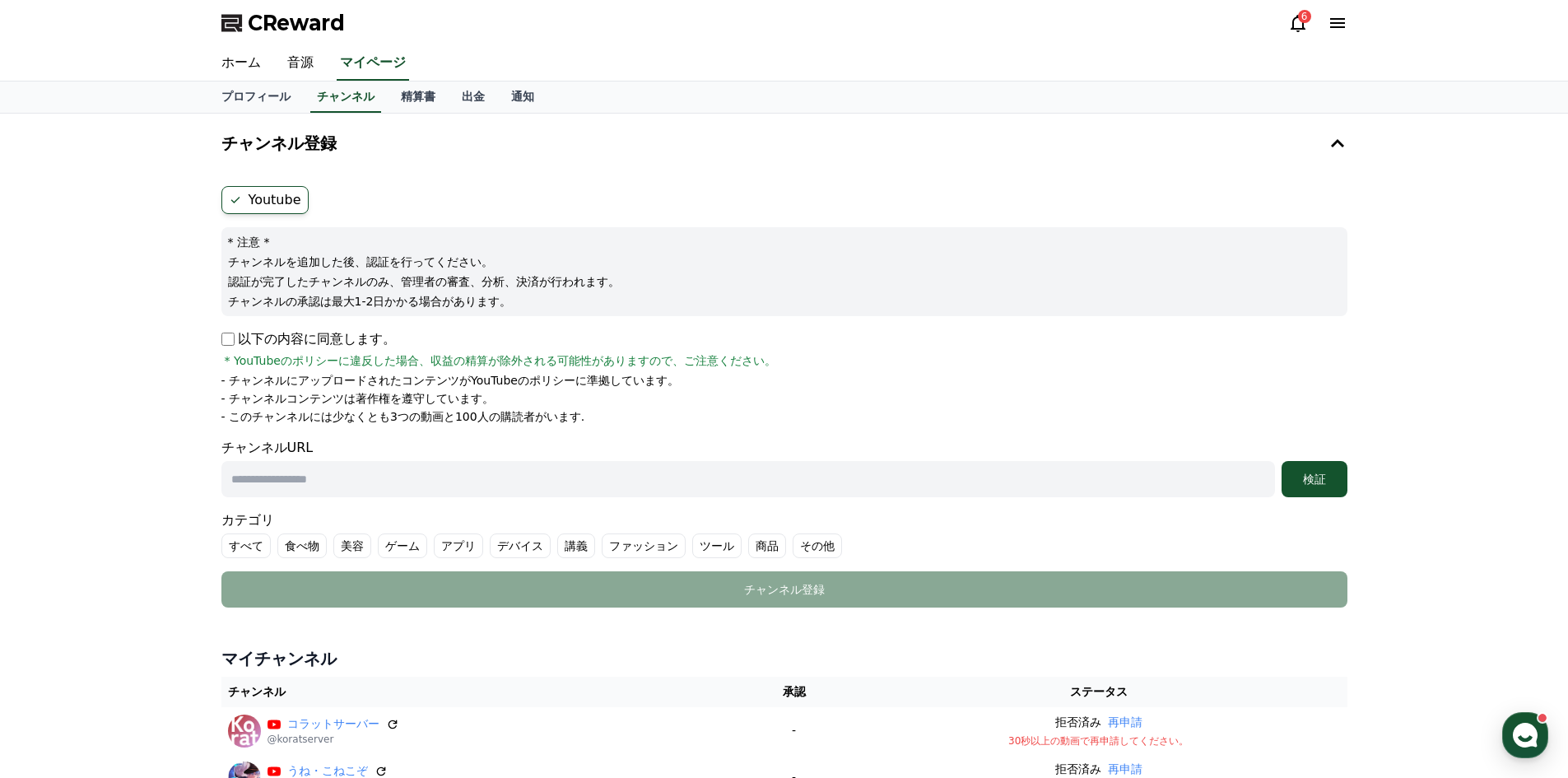
click at [446, 411] on p "- このチャンネルには少なくとも3つの動画と100人の購読者がいます." at bounding box center [403, 416] width 363 height 16
click at [446, 410] on p "- このチャンネルには少なくとも3つの動画と100人の購読者がいます." at bounding box center [403, 416] width 363 height 16
click at [483, 418] on p "- このチャンネルには少なくとも3つの動画と100人の購読者がいます." at bounding box center [403, 416] width 363 height 16
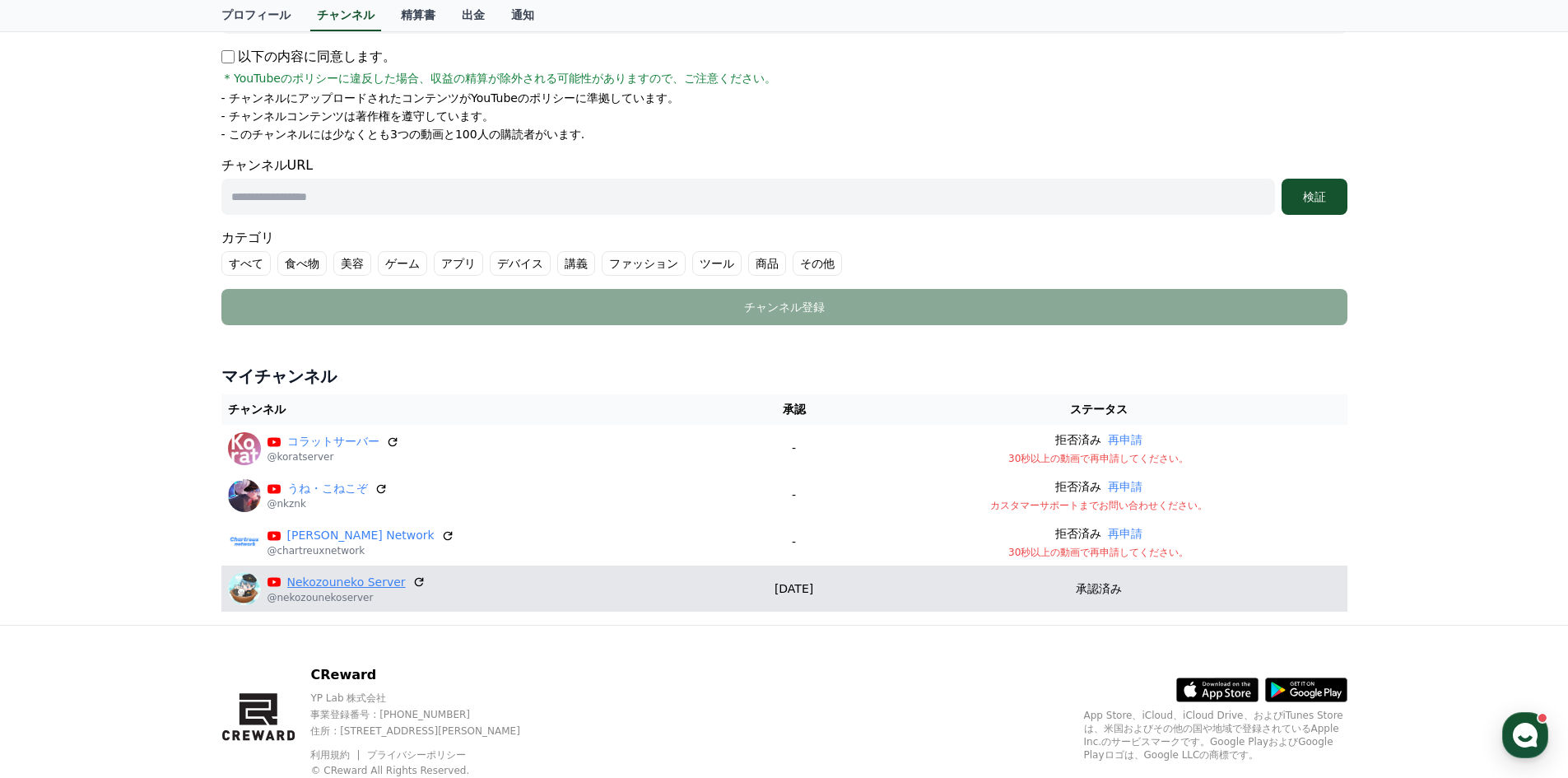
scroll to position [334, 0]
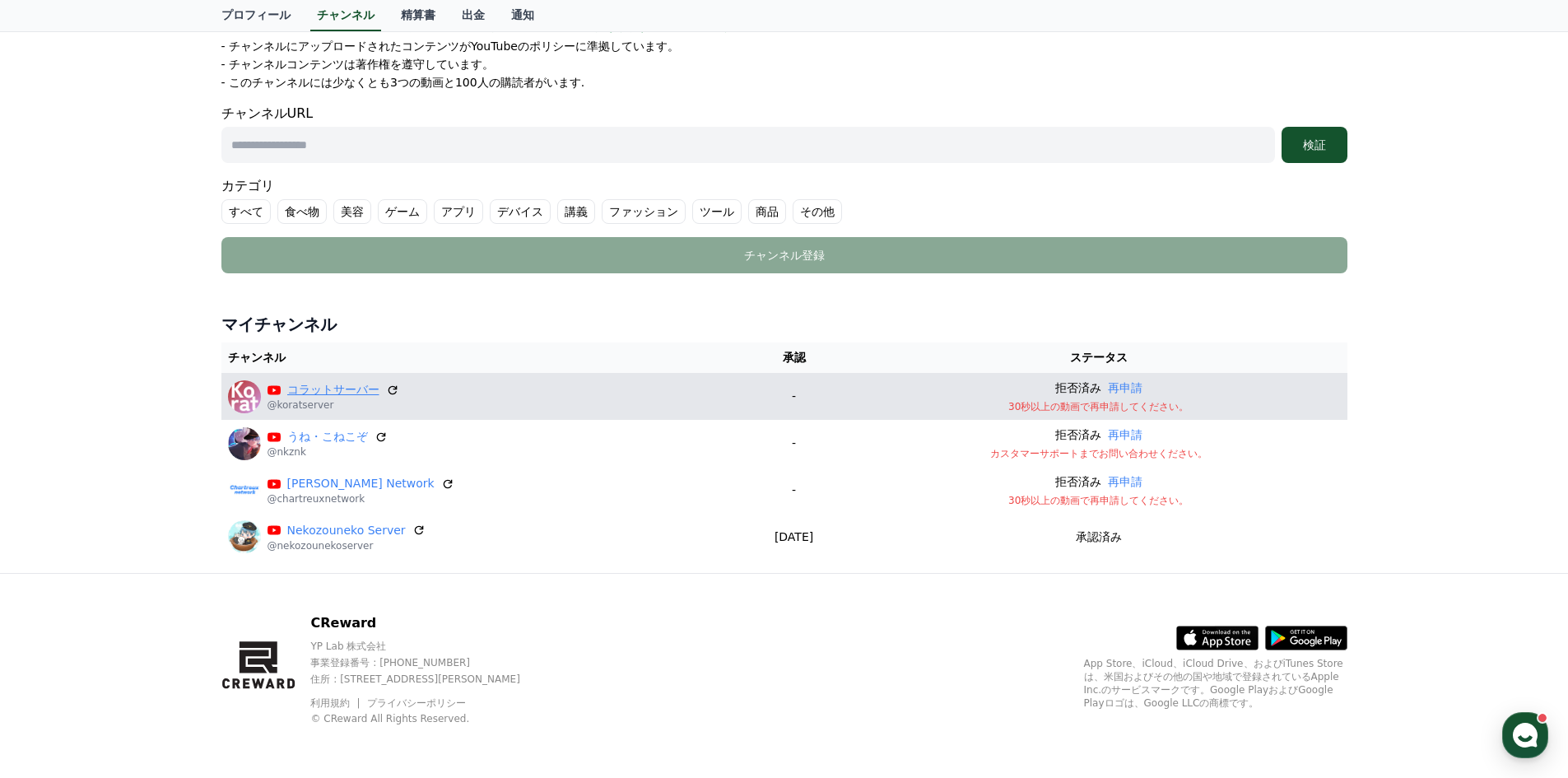
click at [331, 395] on link "コラットサーバー" at bounding box center [333, 389] width 92 height 17
click at [1141, 389] on button "再申請" at bounding box center [1125, 388] width 35 height 17
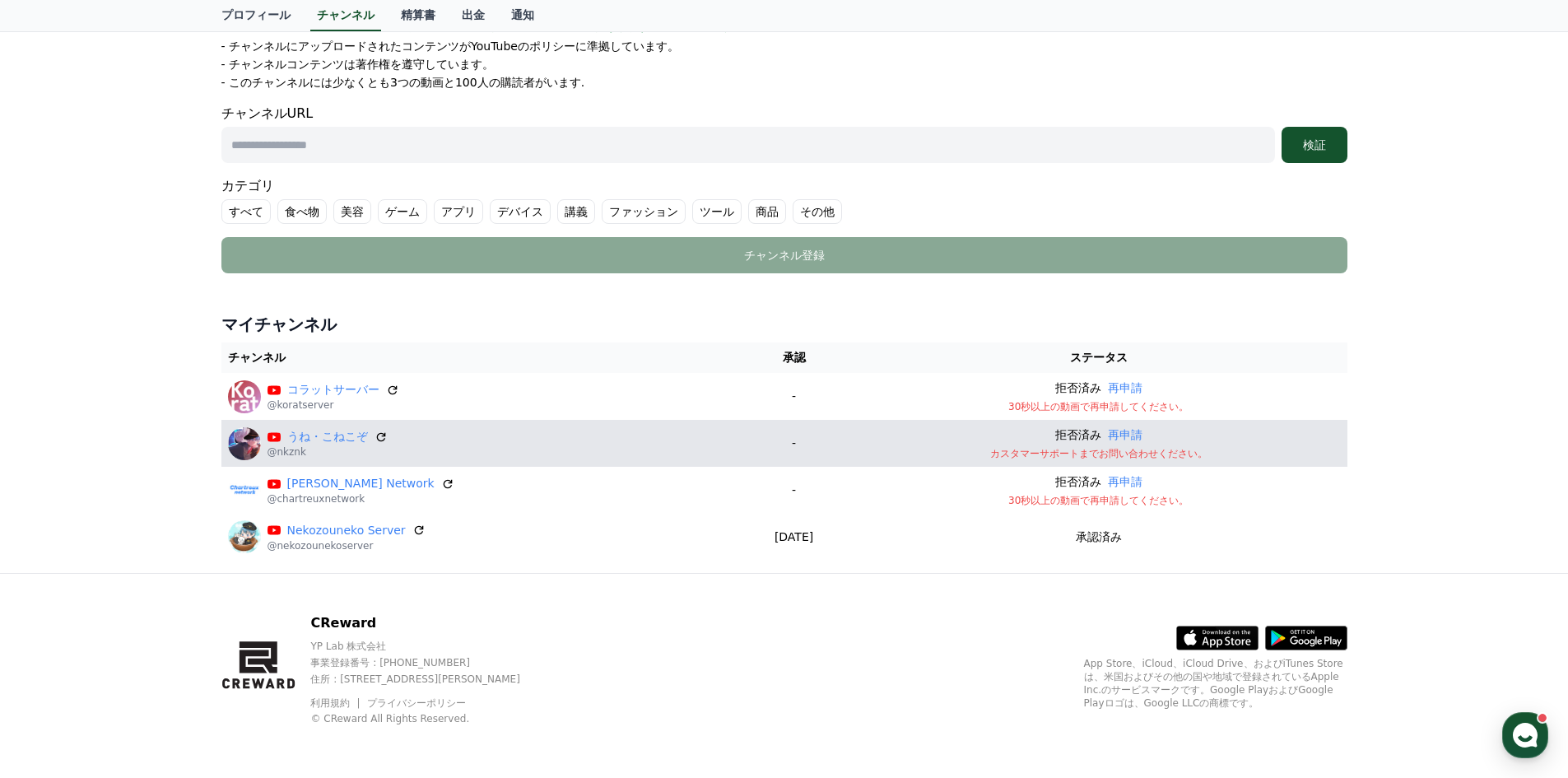
scroll to position [334, 0]
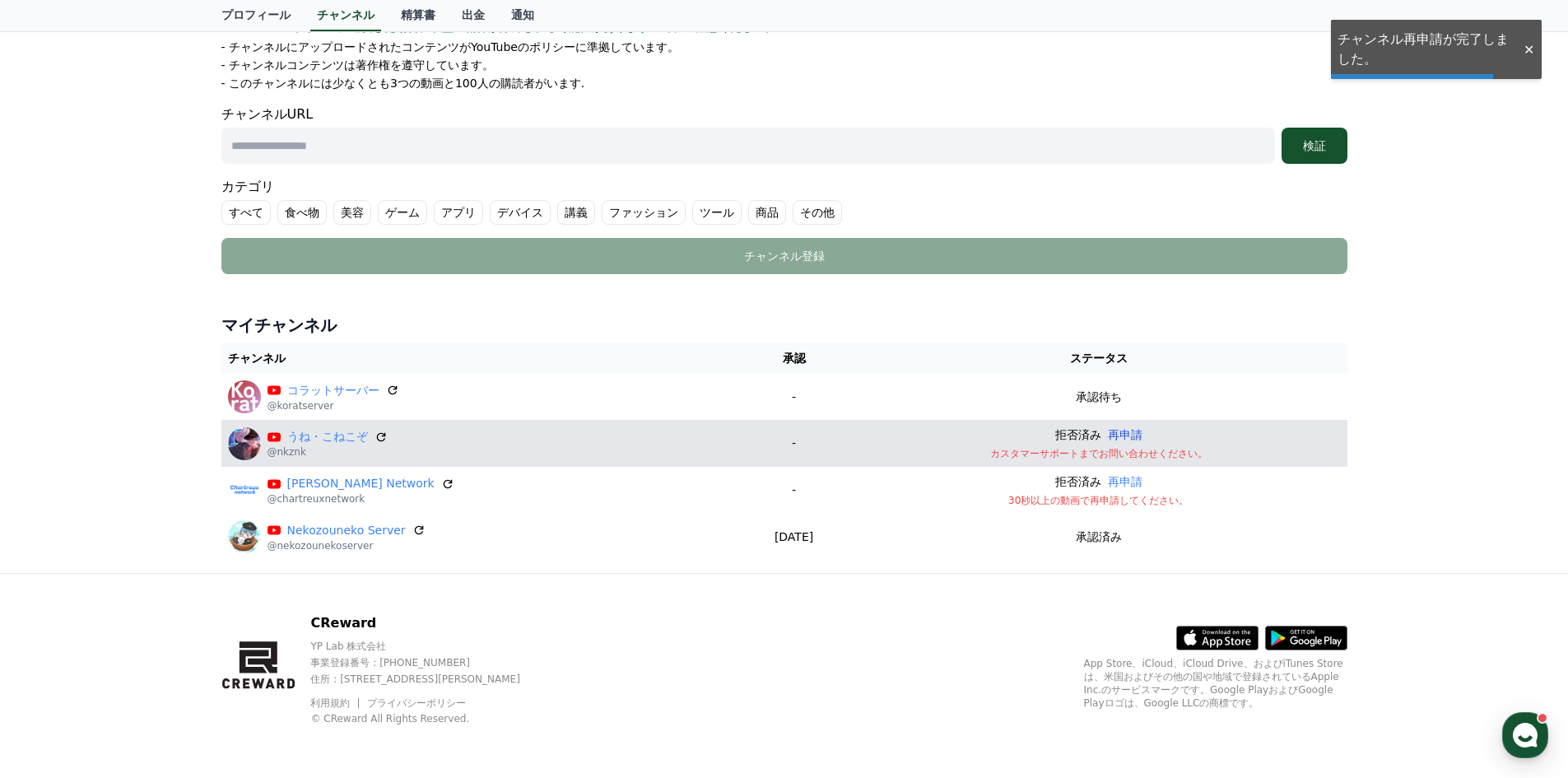
click at [1142, 436] on button "再申請" at bounding box center [1125, 434] width 35 height 17
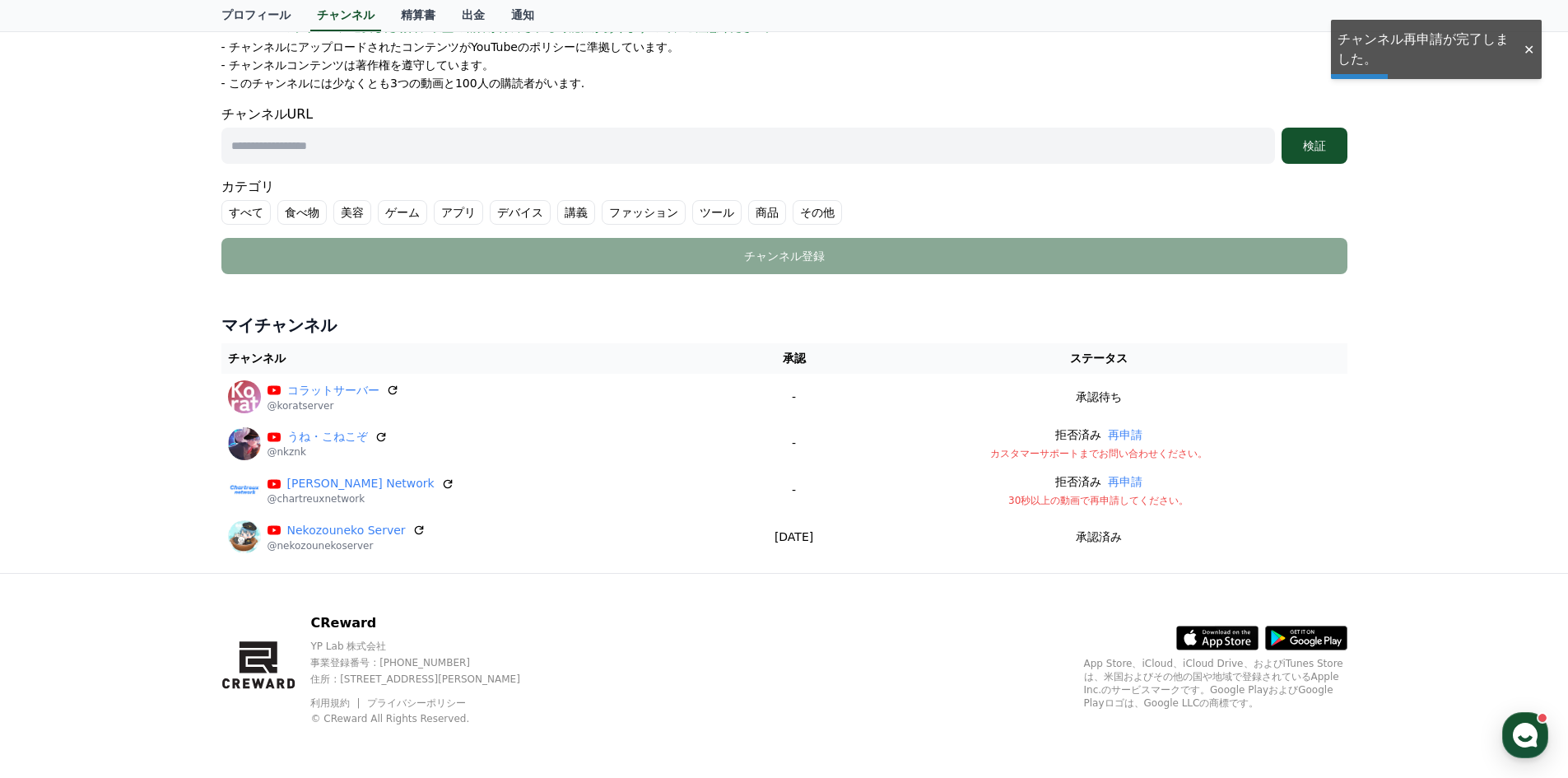
scroll to position [333, 0]
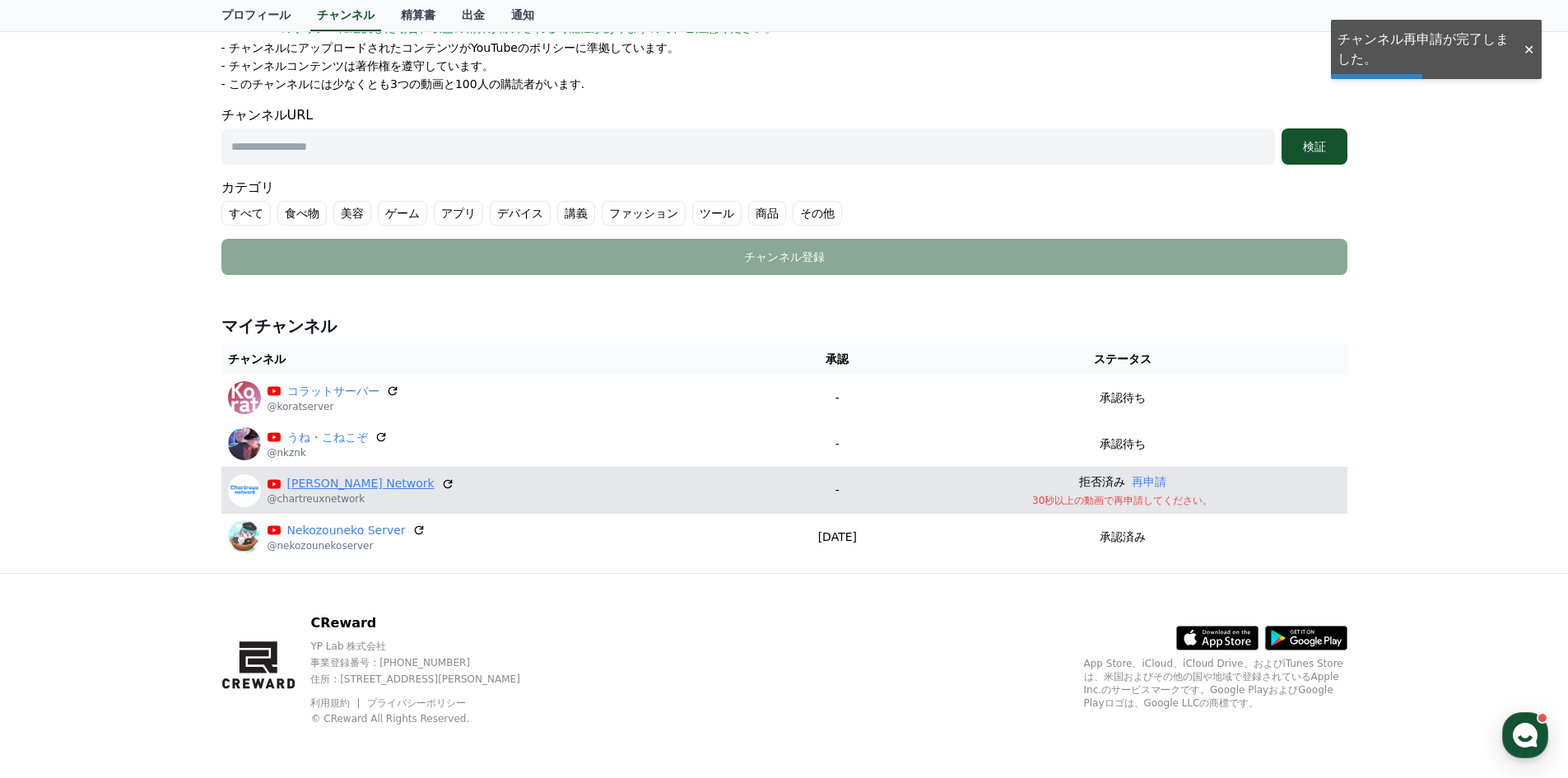
click at [353, 480] on link "[PERSON_NAME] Network" at bounding box center [361, 483] width 147 height 17
